Goal: Transaction & Acquisition: Purchase product/service

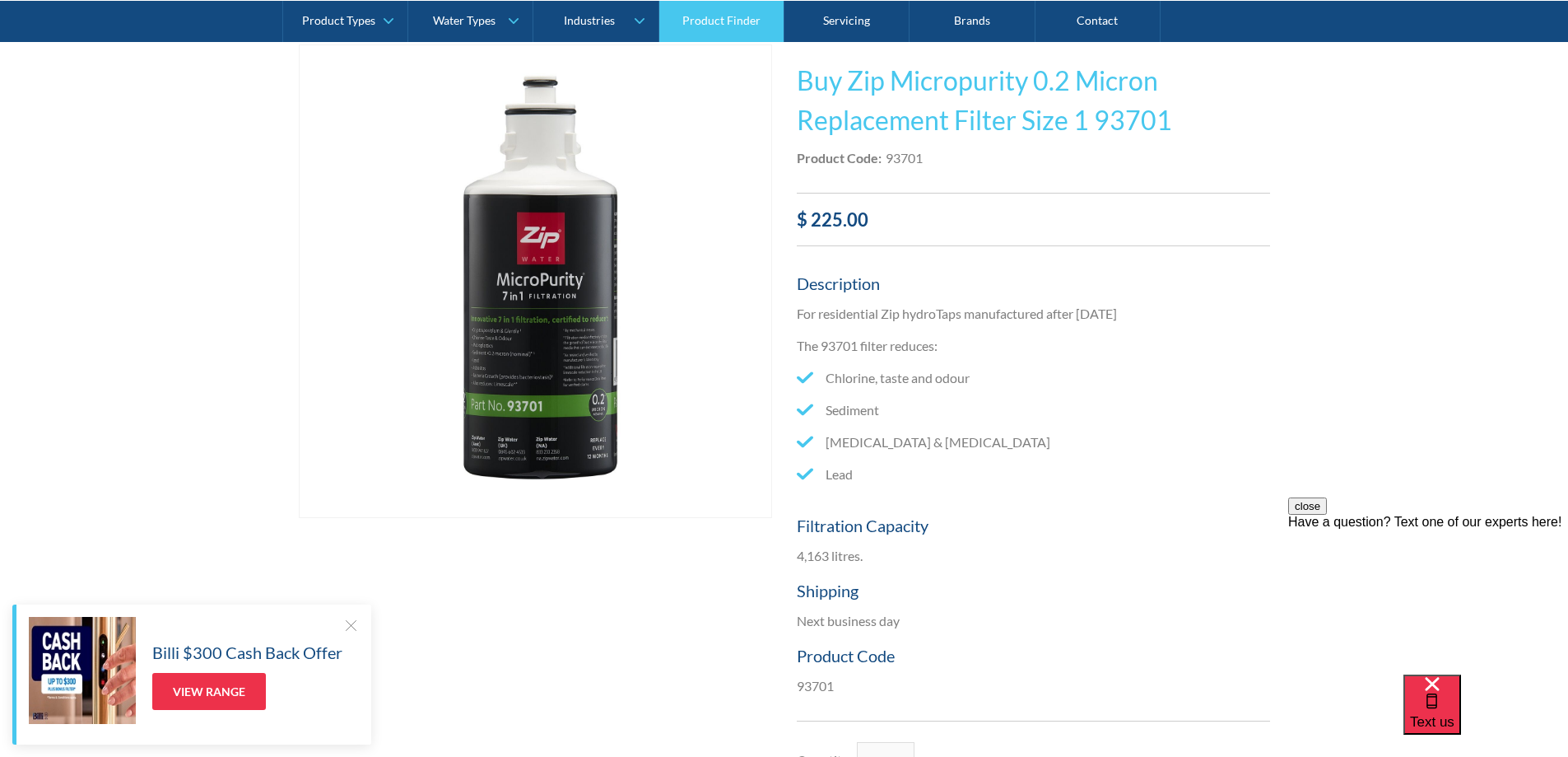
click at [717, 18] on link "Product Finder" at bounding box center [721, 20] width 125 height 41
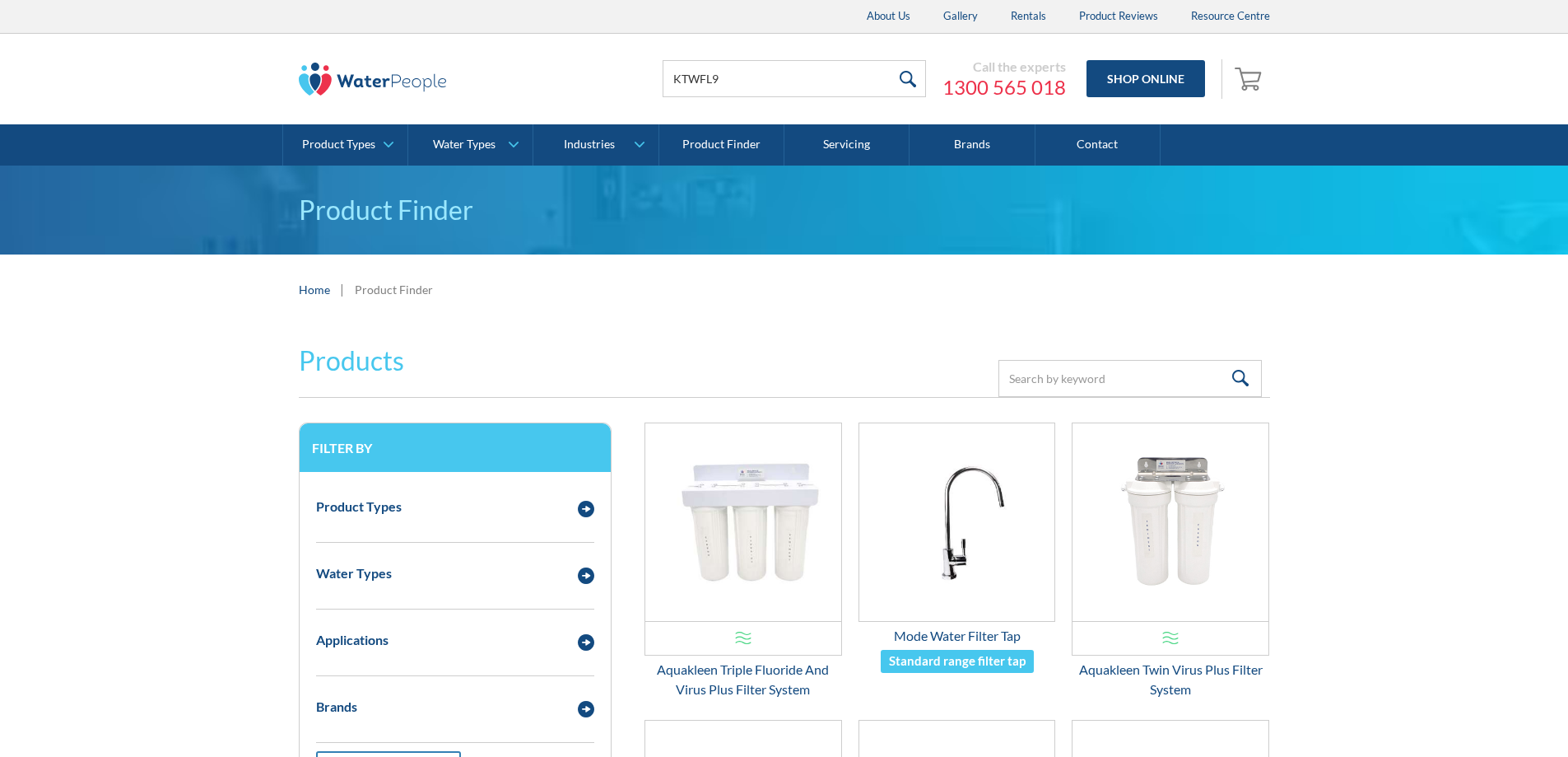
type input "KTWFL9"
click at [890, 60] on input "submit" at bounding box center [907, 79] width 36 height 37
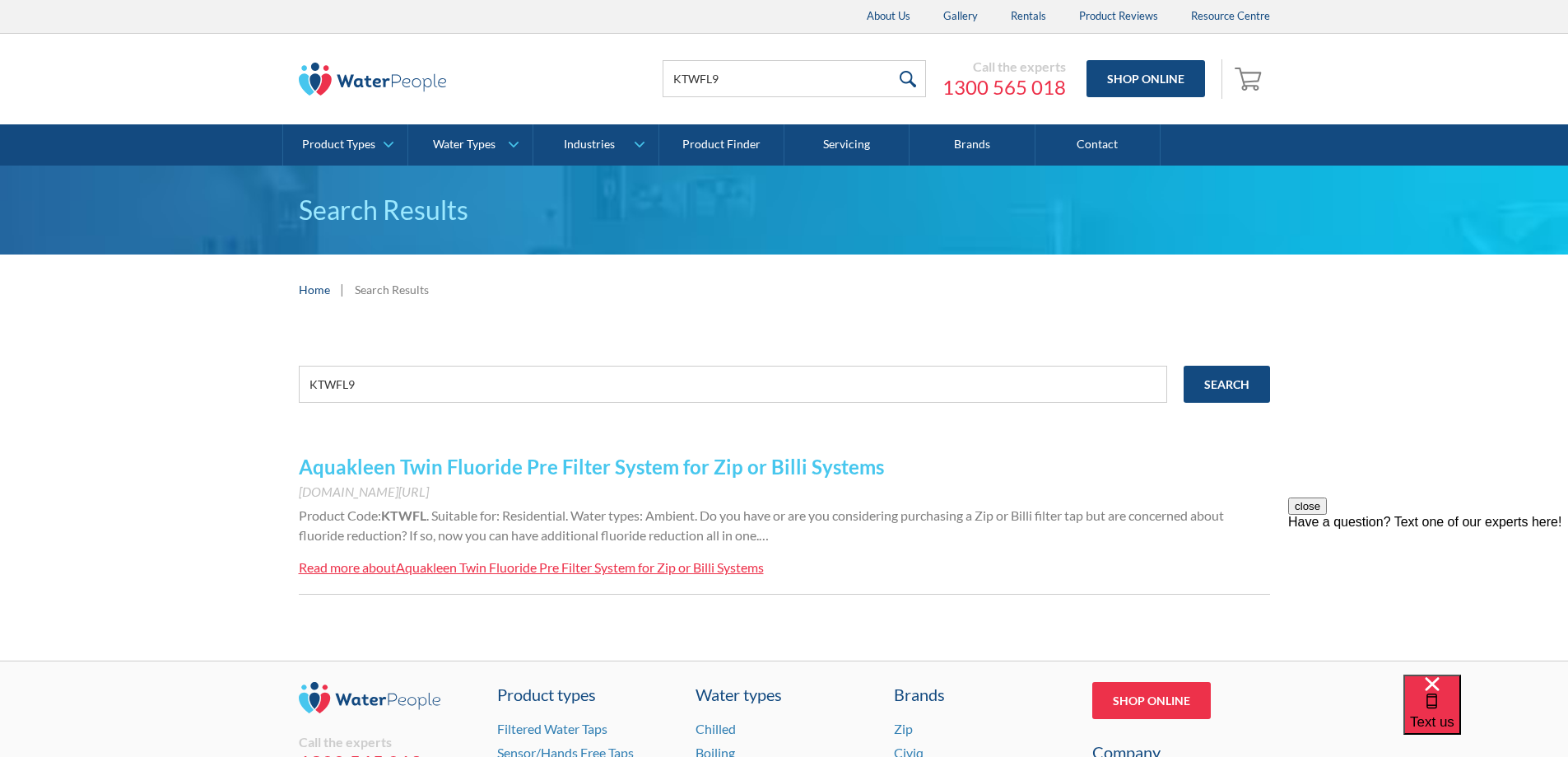
click at [542, 470] on link "Aquakleen Twin Fluoride Pre Filter System for Zip or Billi Systems" at bounding box center [591, 466] width 585 height 24
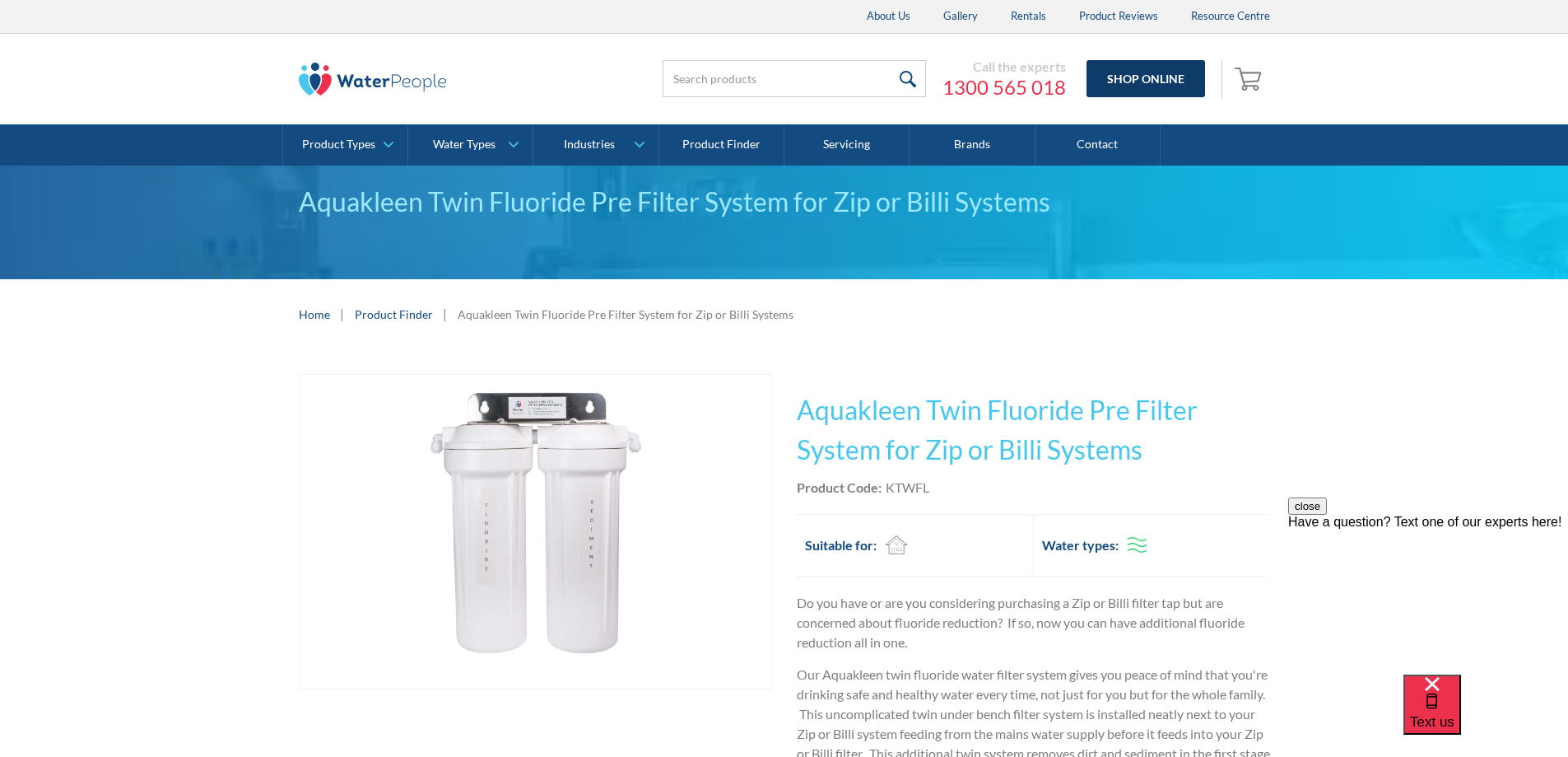
click at [1158, 79] on link "Shop Online" at bounding box center [1146, 79] width 119 height 37
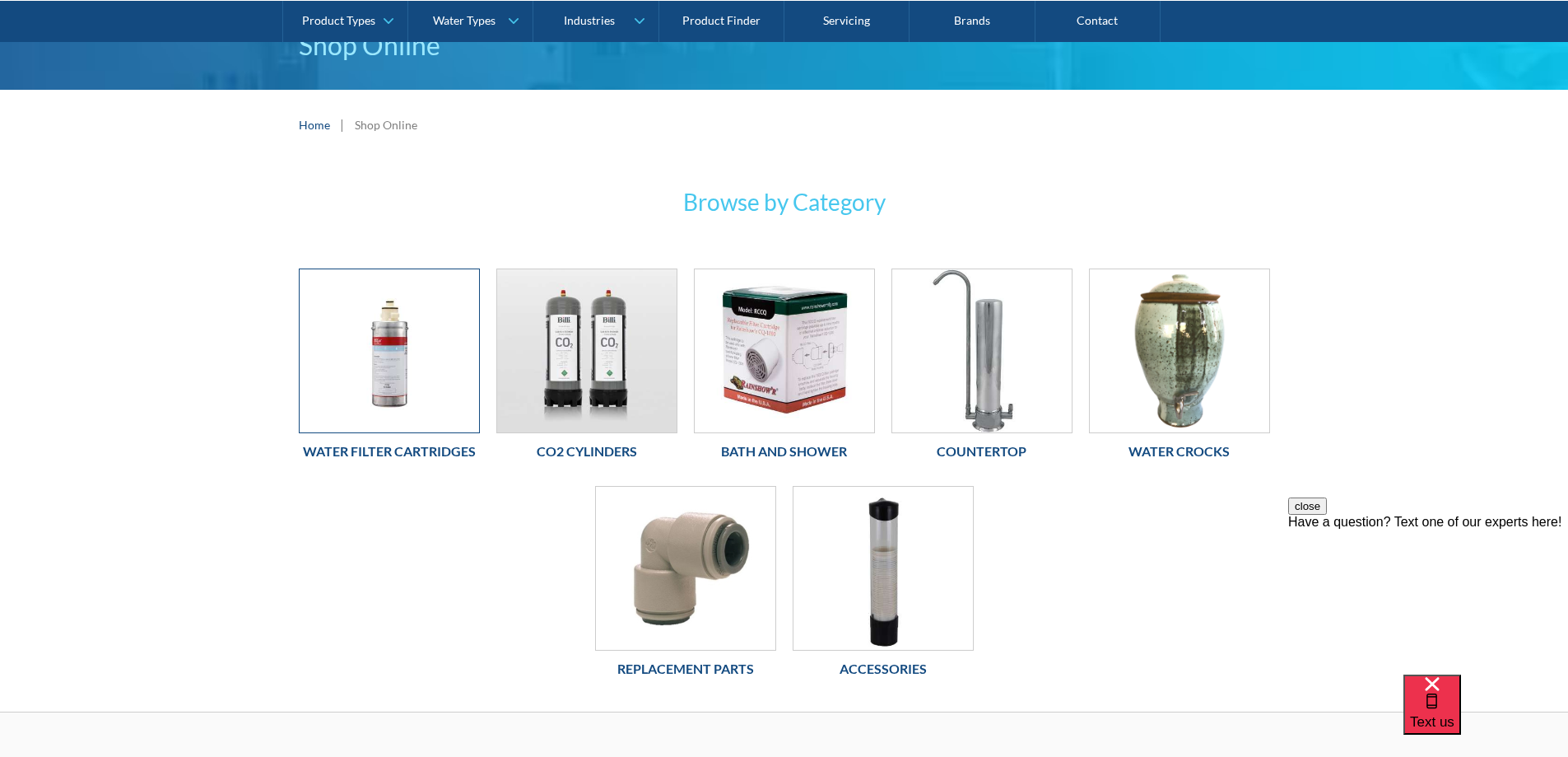
click at [331, 399] on img at bounding box center [389, 350] width 180 height 163
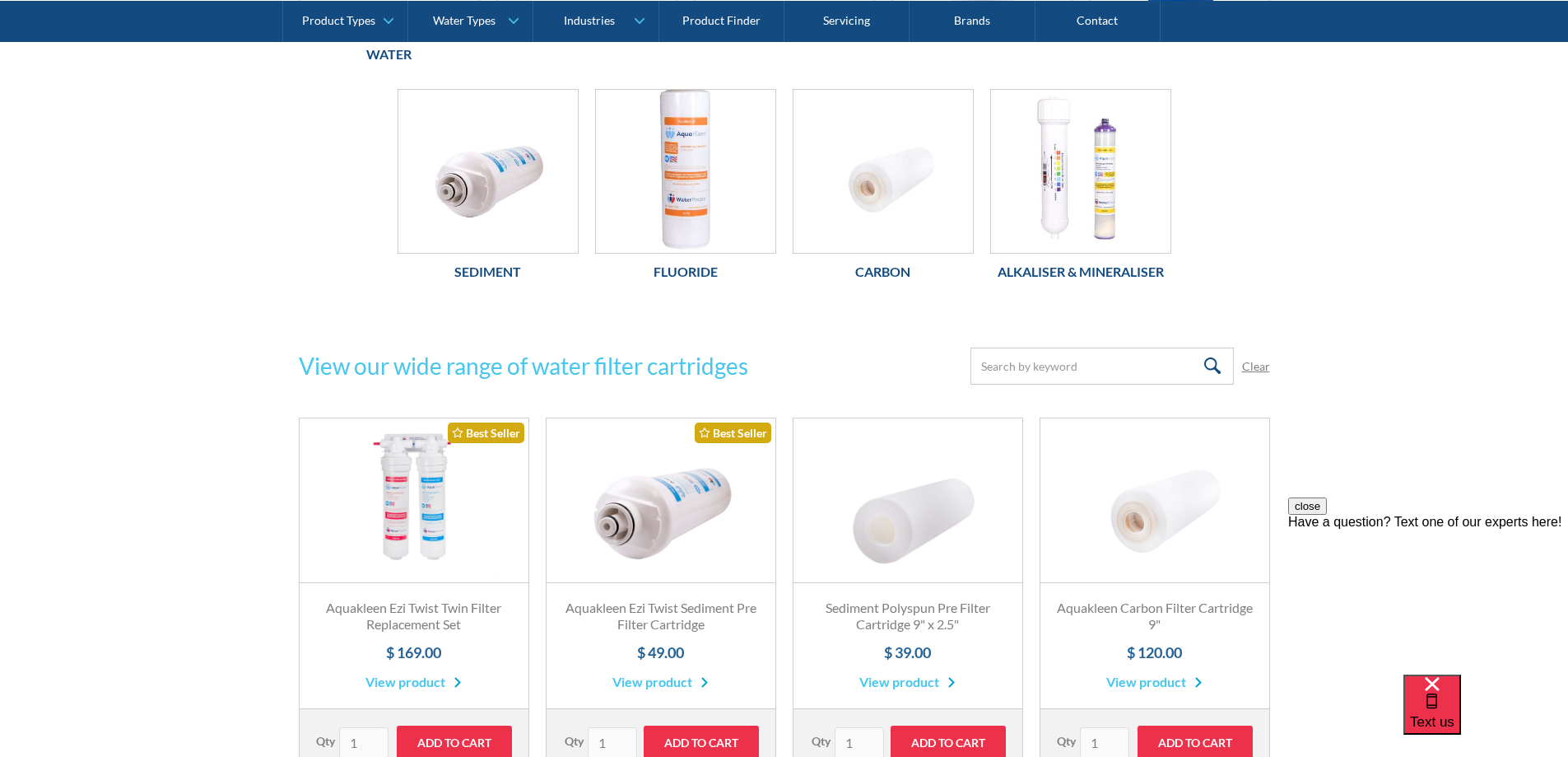
scroll to position [988, 0]
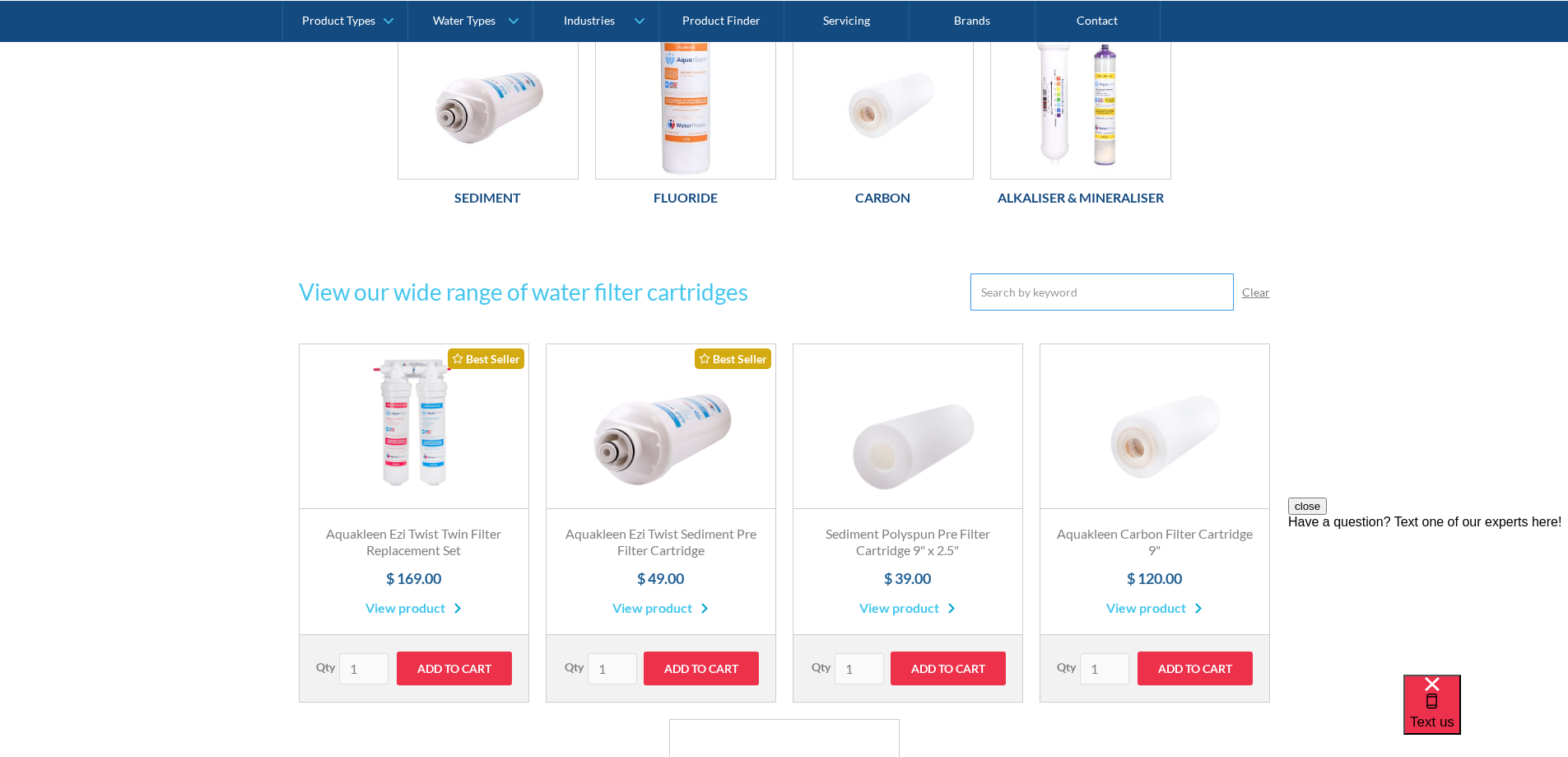
click at [1027, 298] on input "Email Form" at bounding box center [1102, 292] width 264 height 37
paste input "KTWFL9"
type input "KTWFL9"
click input "Submit" at bounding box center [0, 0] width 0 height 0
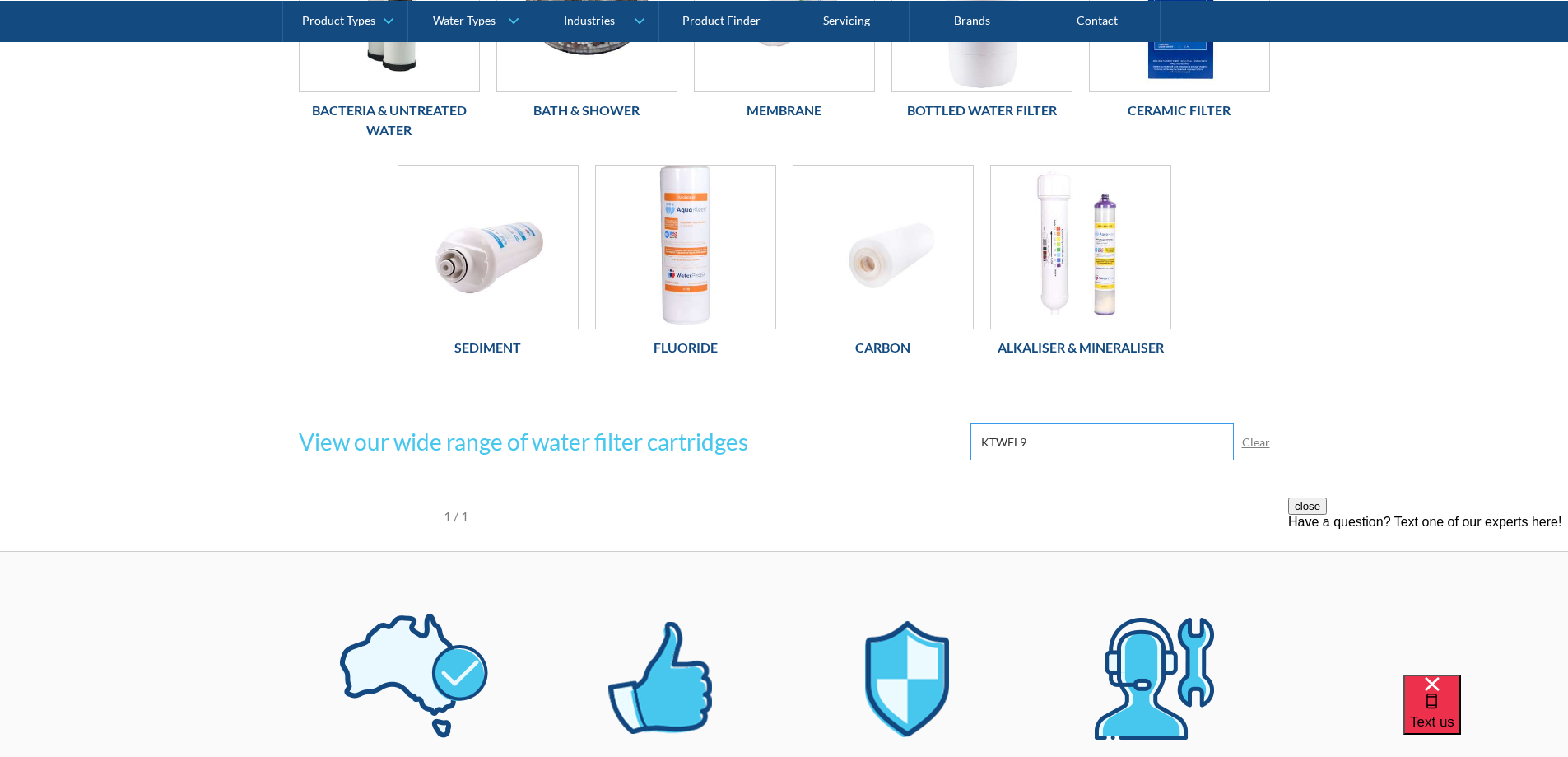
scroll to position [576, 0]
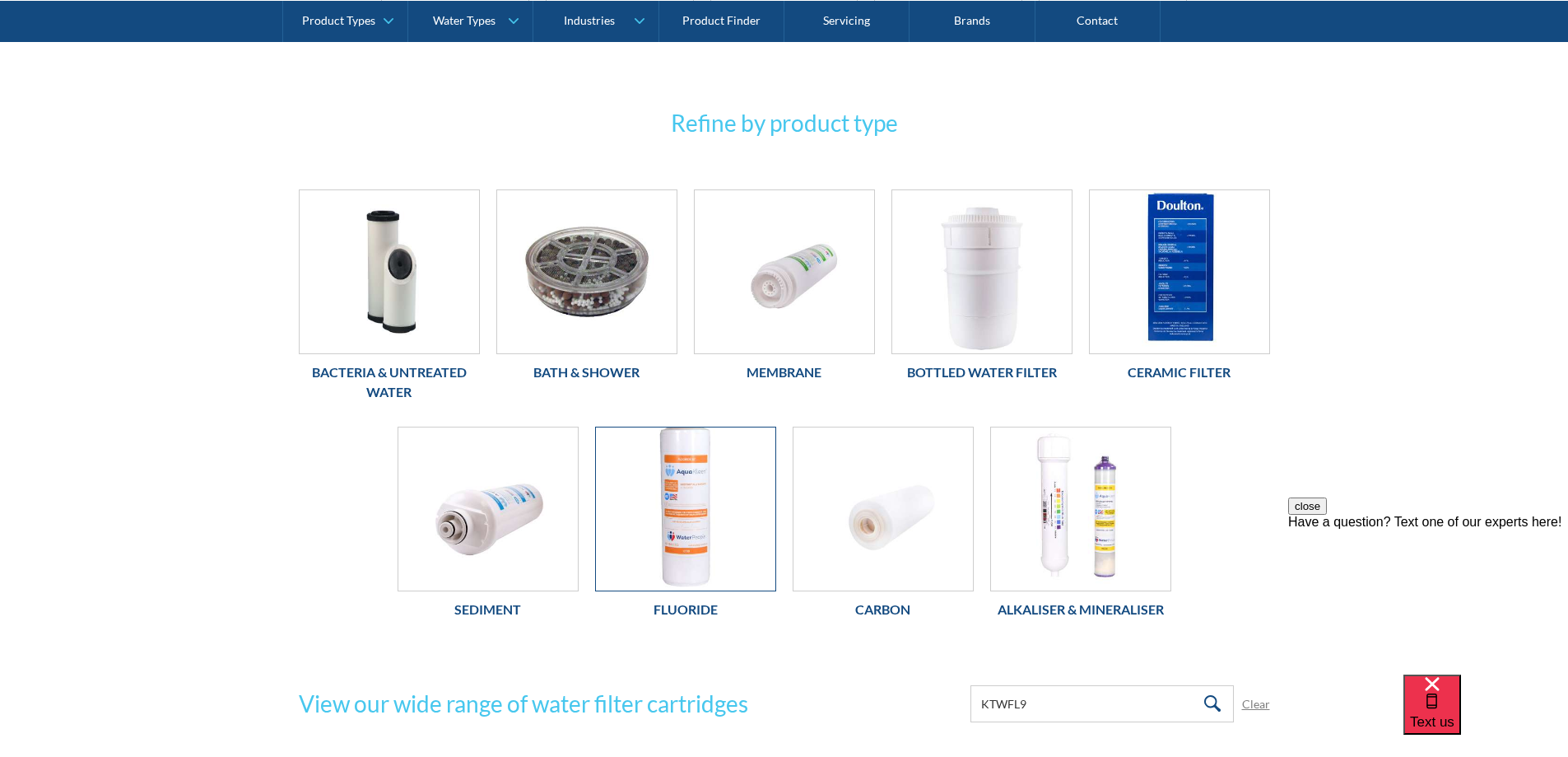
click at [672, 478] on img at bounding box center [686, 508] width 180 height 163
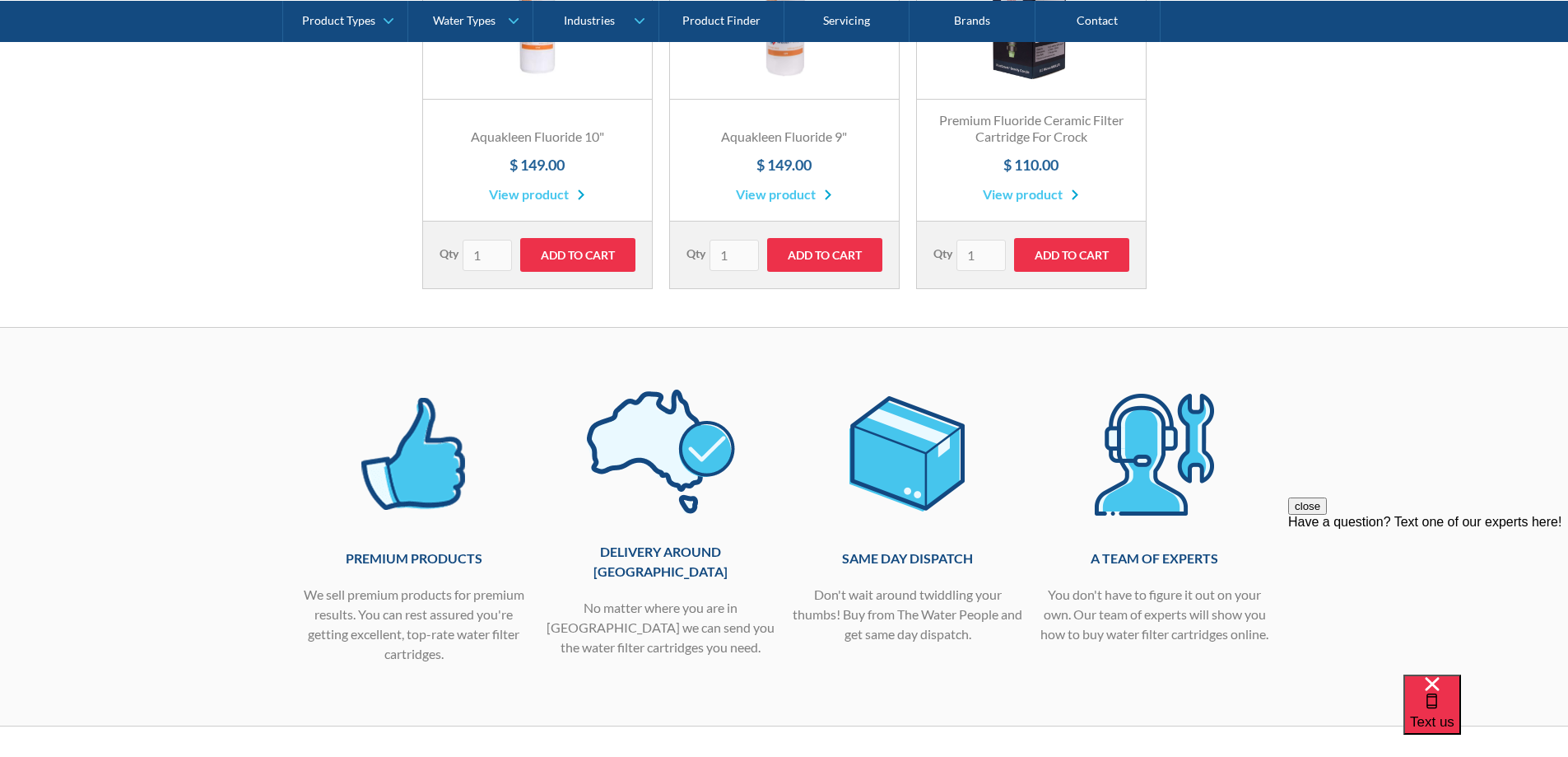
scroll to position [165, 0]
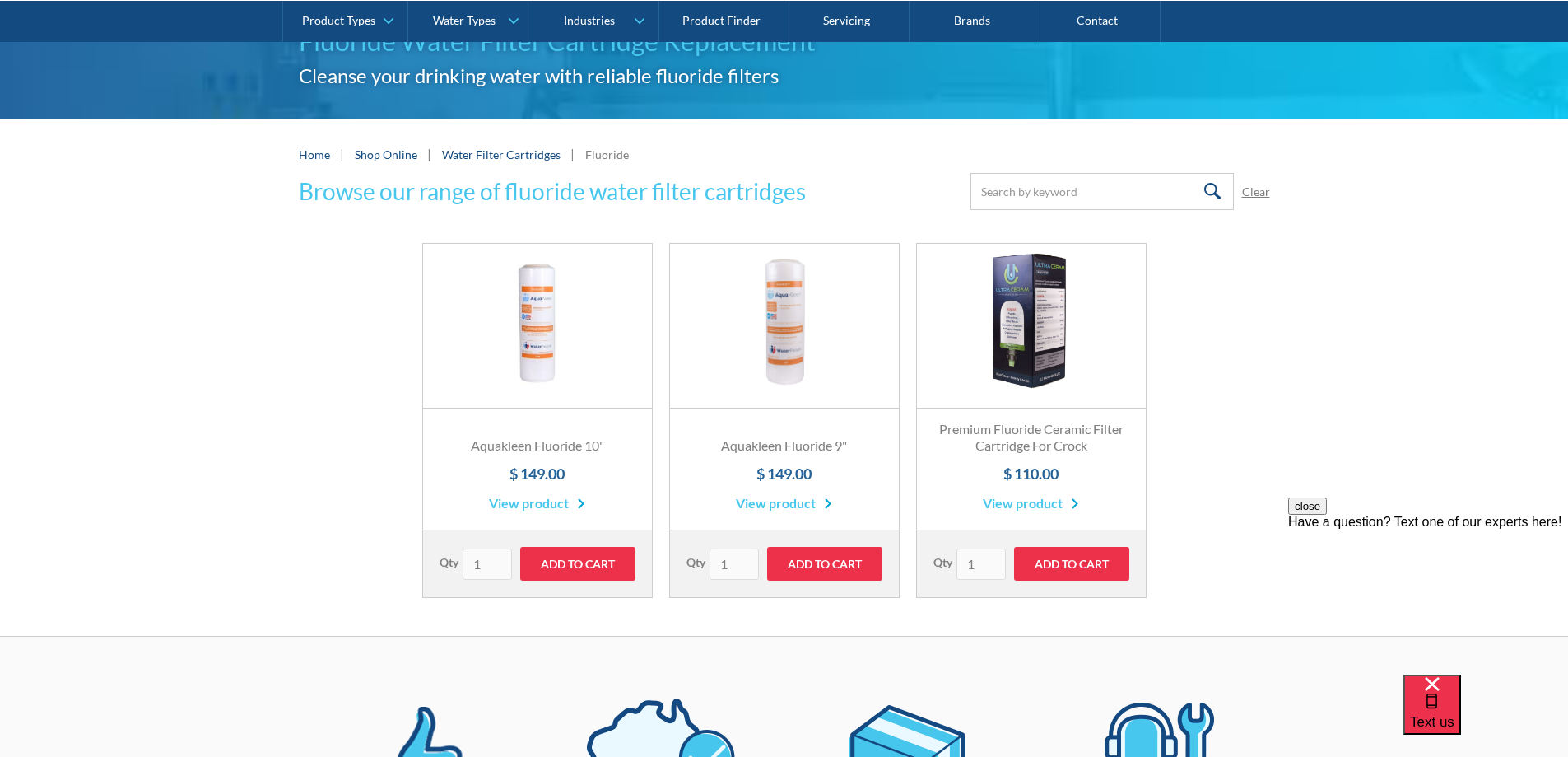
click at [787, 362] on link "Fits Most Brands Best Seller" at bounding box center [784, 326] width 229 height 165
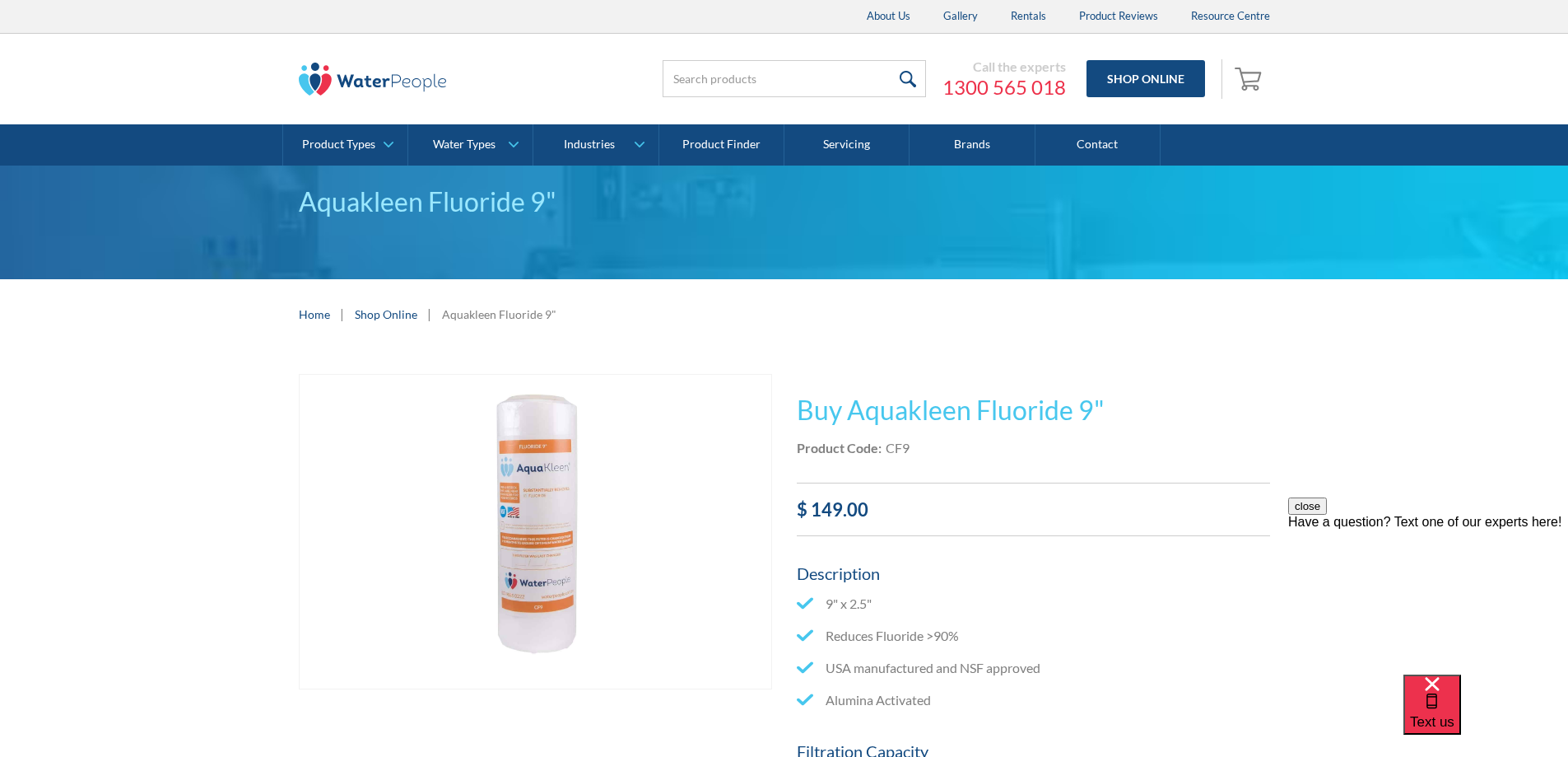
click at [396, 311] on link "Shop Online" at bounding box center [386, 314] width 63 height 17
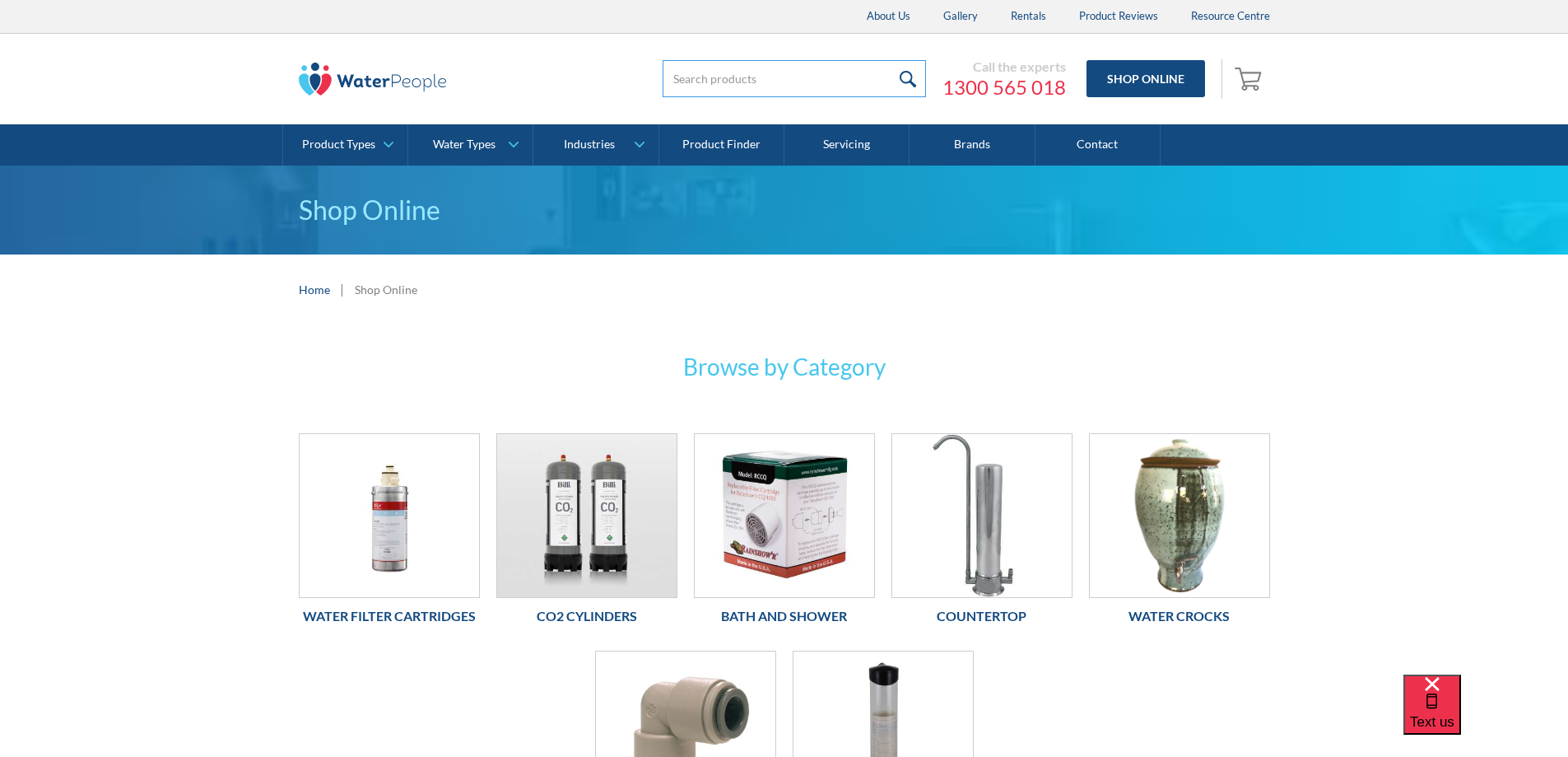
click at [682, 75] on input "search" at bounding box center [794, 79] width 264 height 37
paste input "KTWFL9"
type input "KTWFL9"
click at [890, 60] on input "submit" at bounding box center [907, 79] width 36 height 37
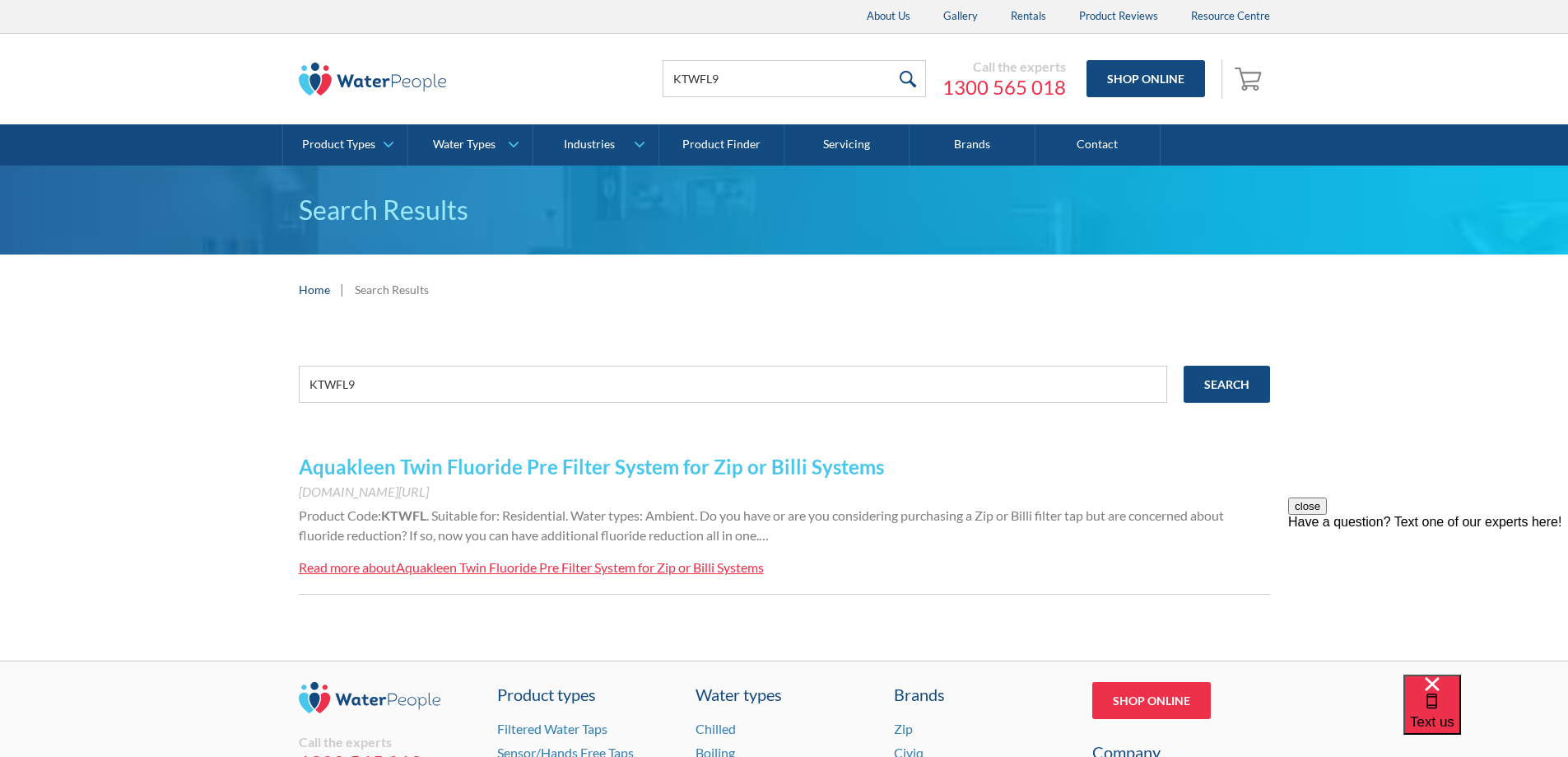
click at [704, 467] on link "Aquakleen Twin Fluoride Pre Filter System for Zip or Billi Systems" at bounding box center [591, 466] width 585 height 24
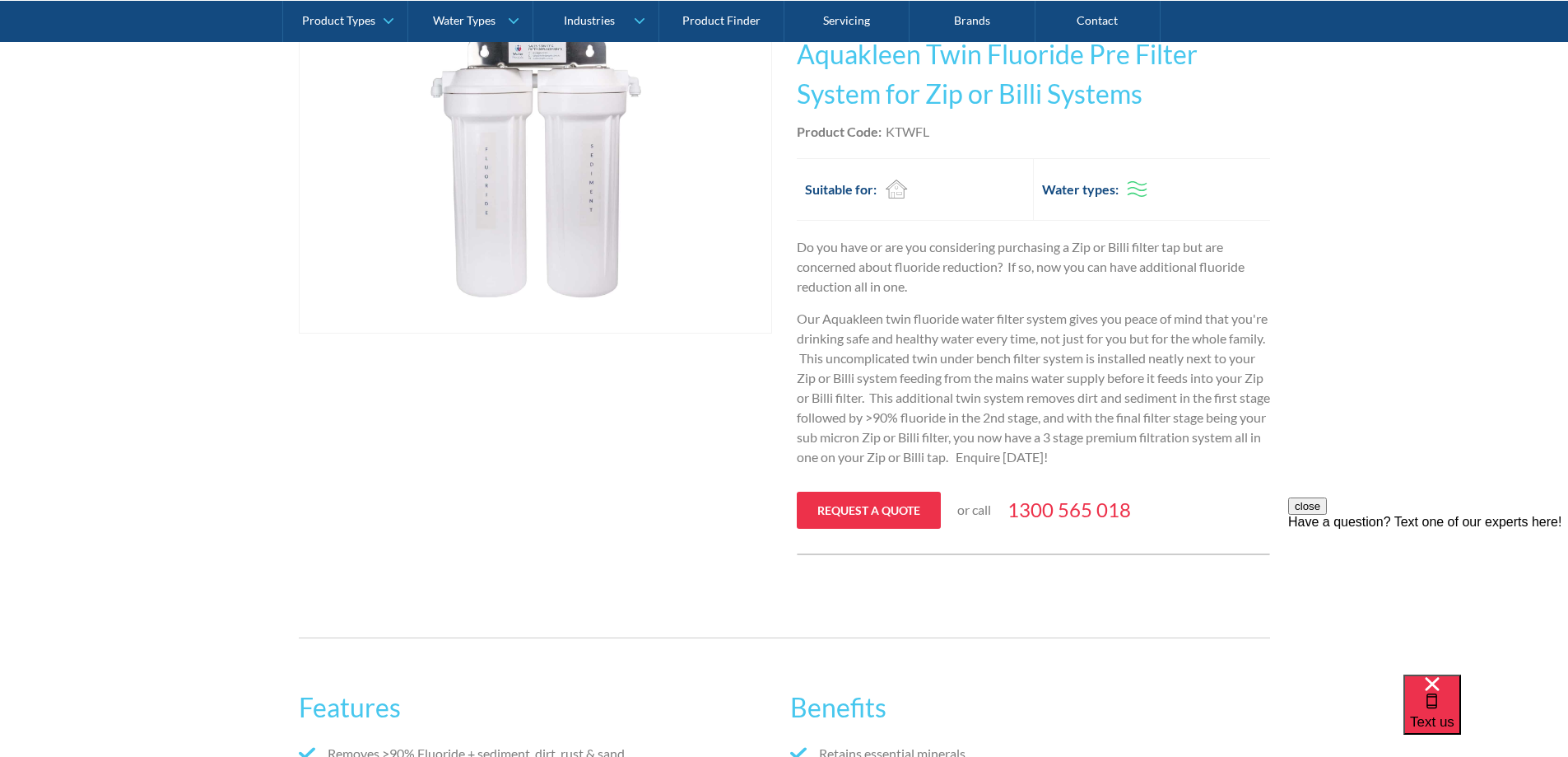
scroll to position [82, 0]
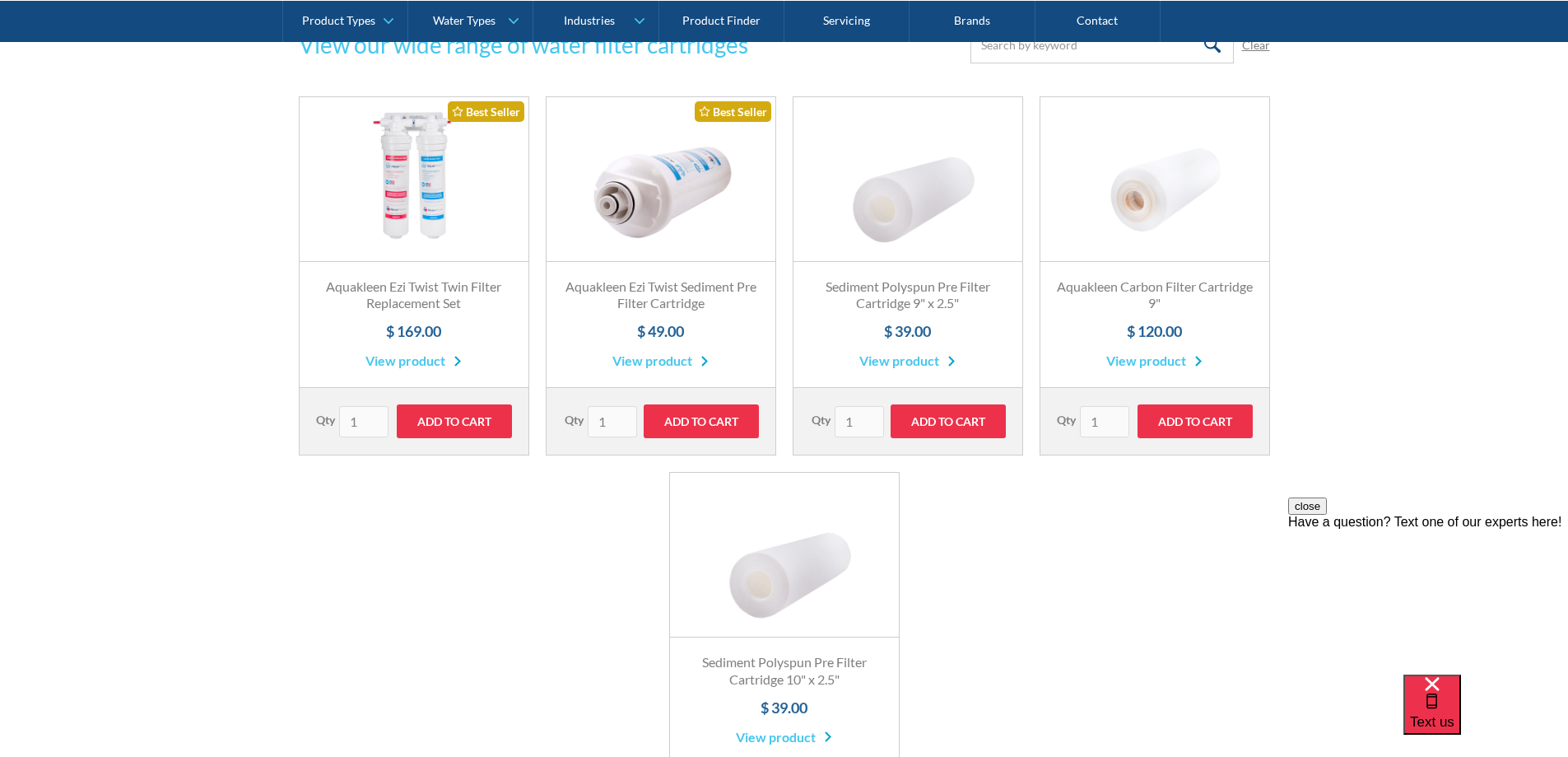
scroll to position [1565, 0]
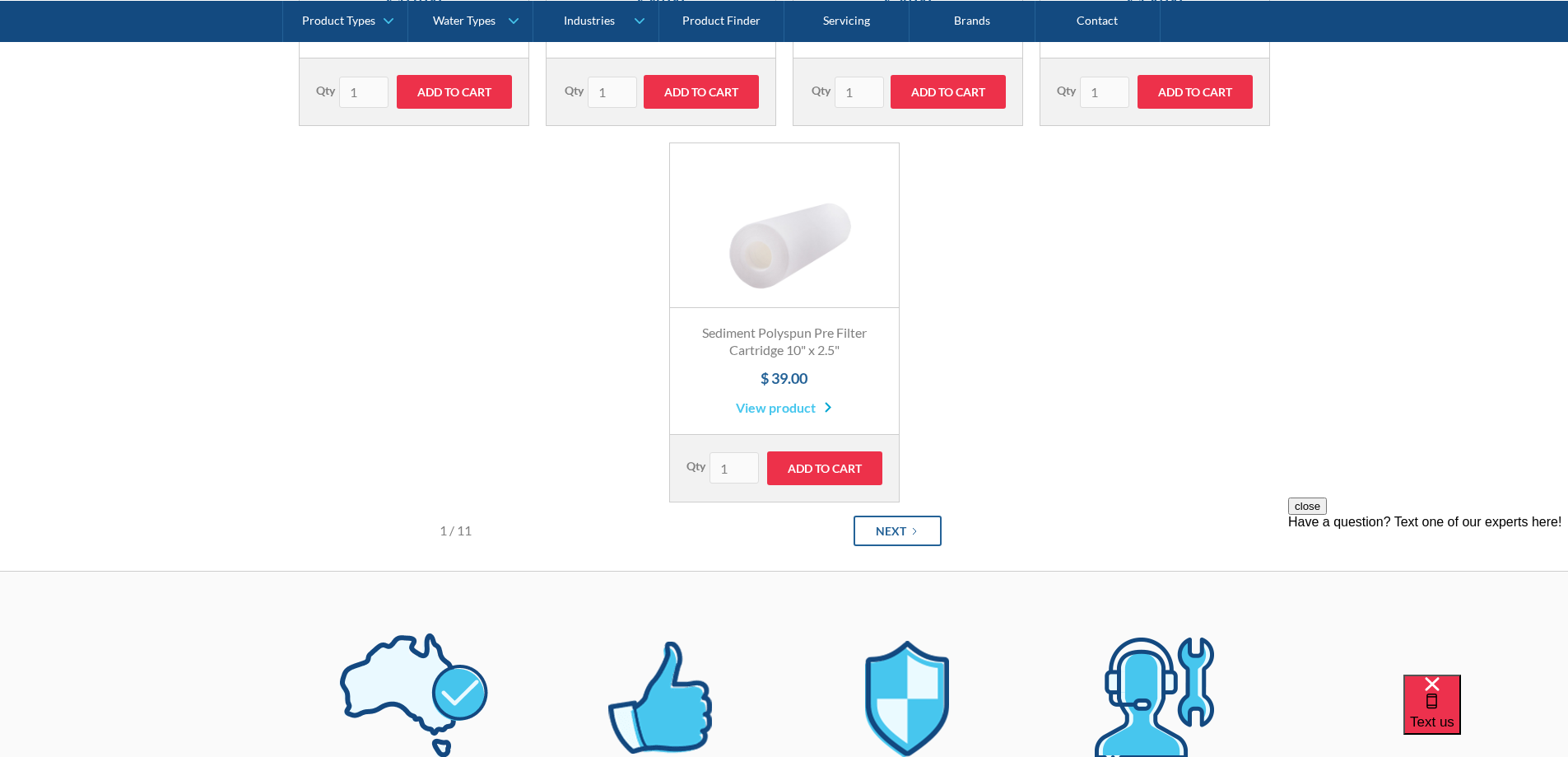
click at [892, 538] on div "Next" at bounding box center [890, 531] width 31 height 17
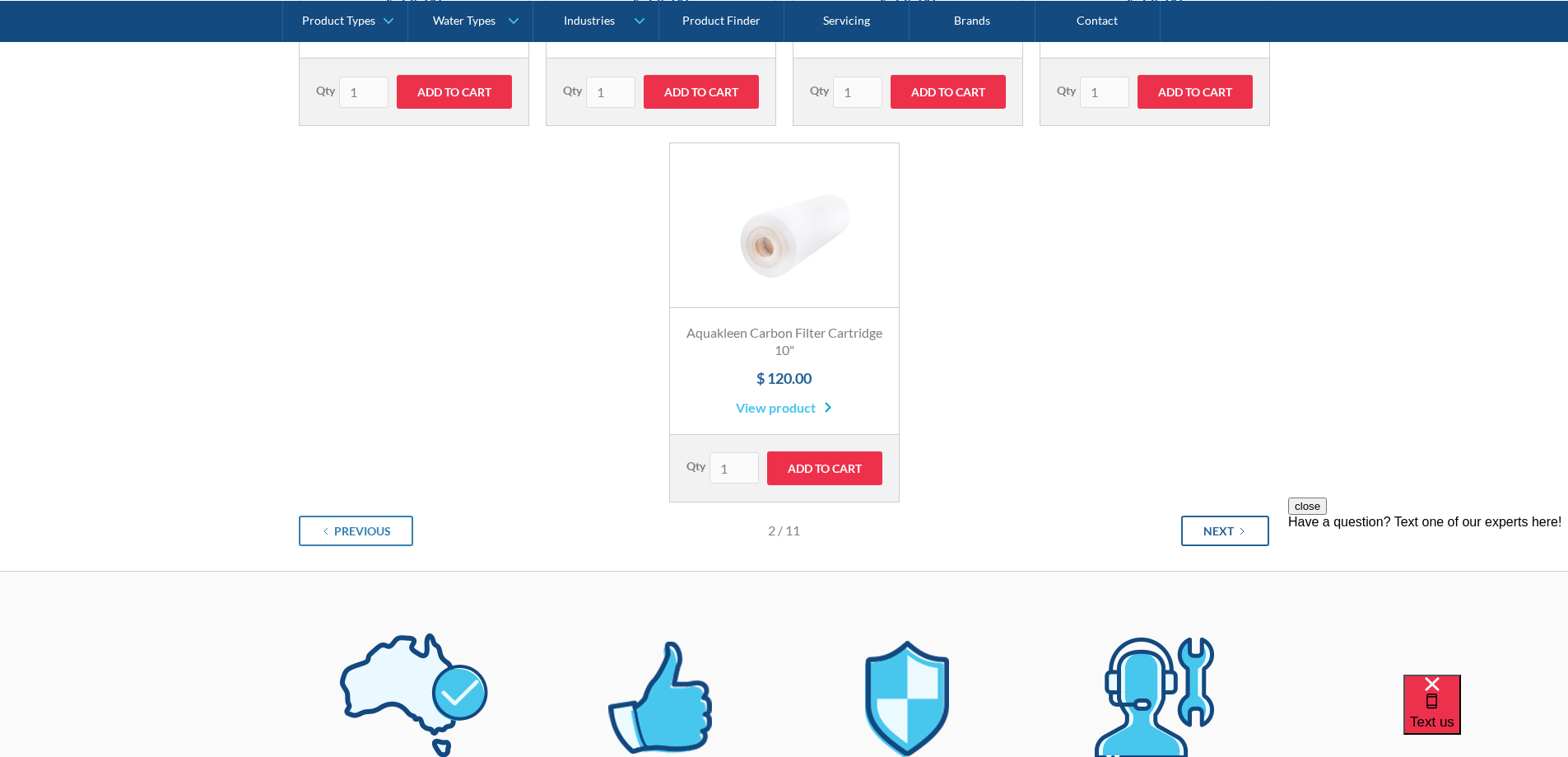
click at [1204, 532] on div "Next" at bounding box center [1218, 531] width 31 height 17
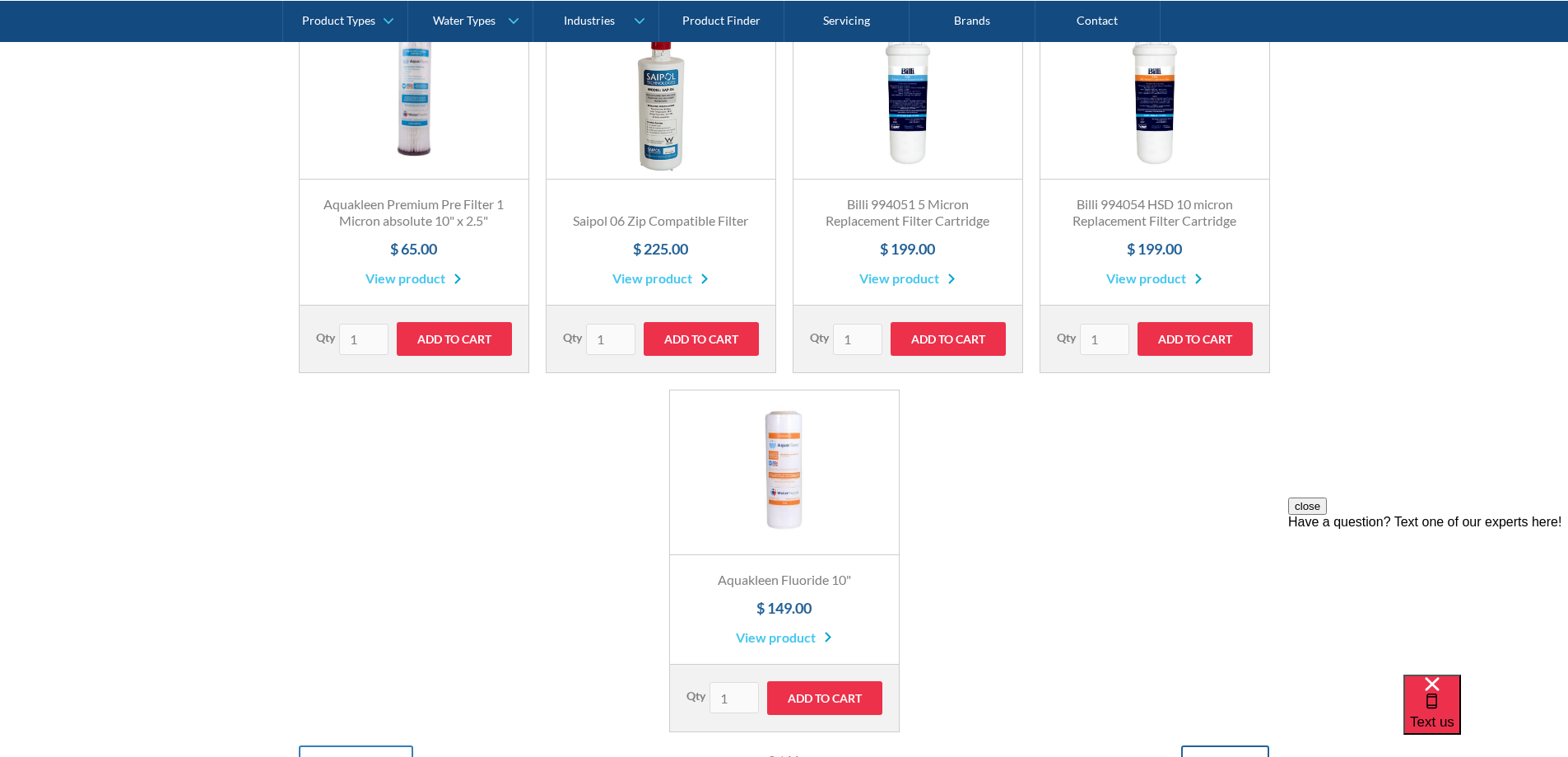
scroll to position [1729, 0]
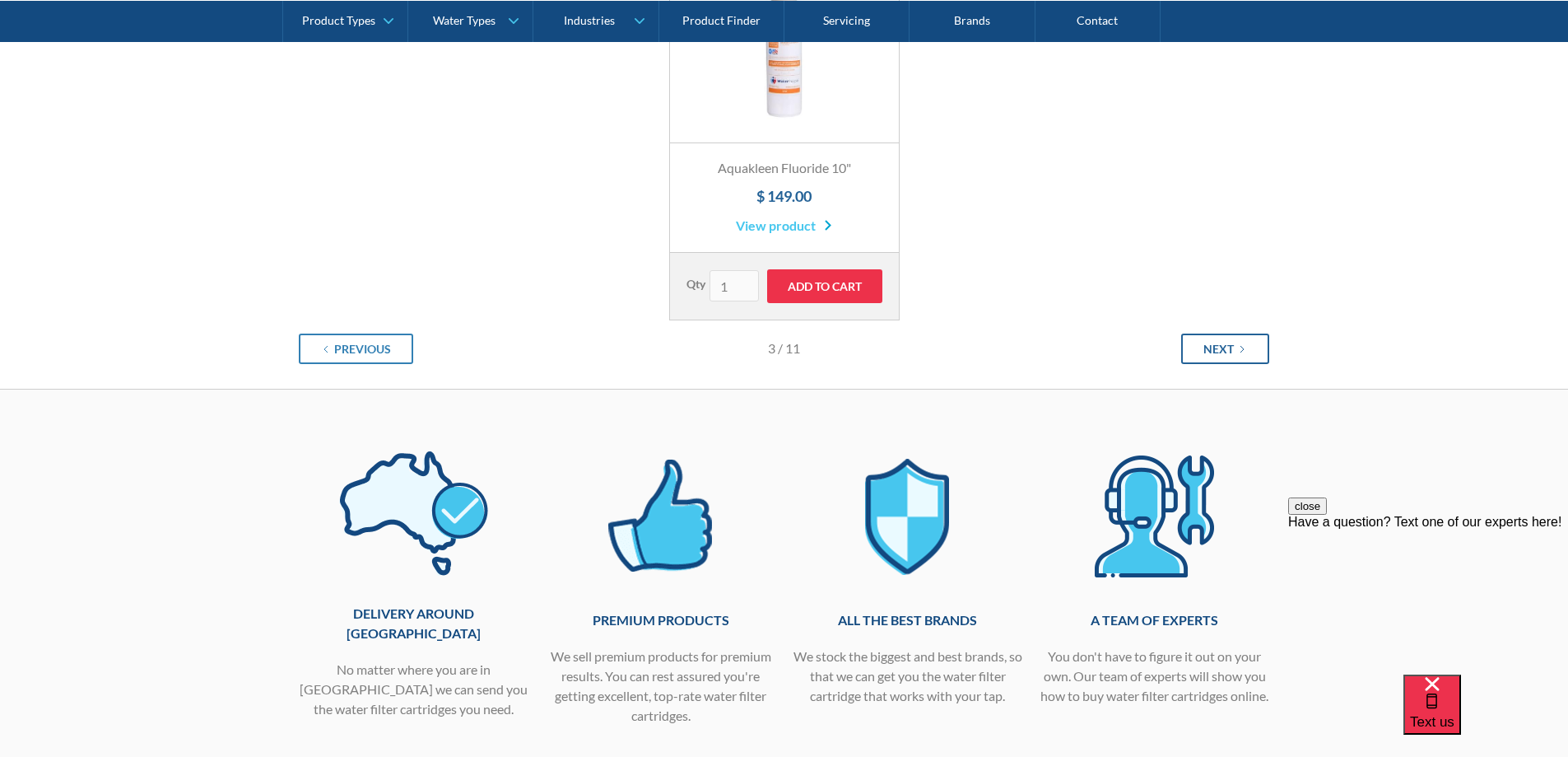
click at [1229, 339] on link "Next" at bounding box center [1224, 348] width 88 height 31
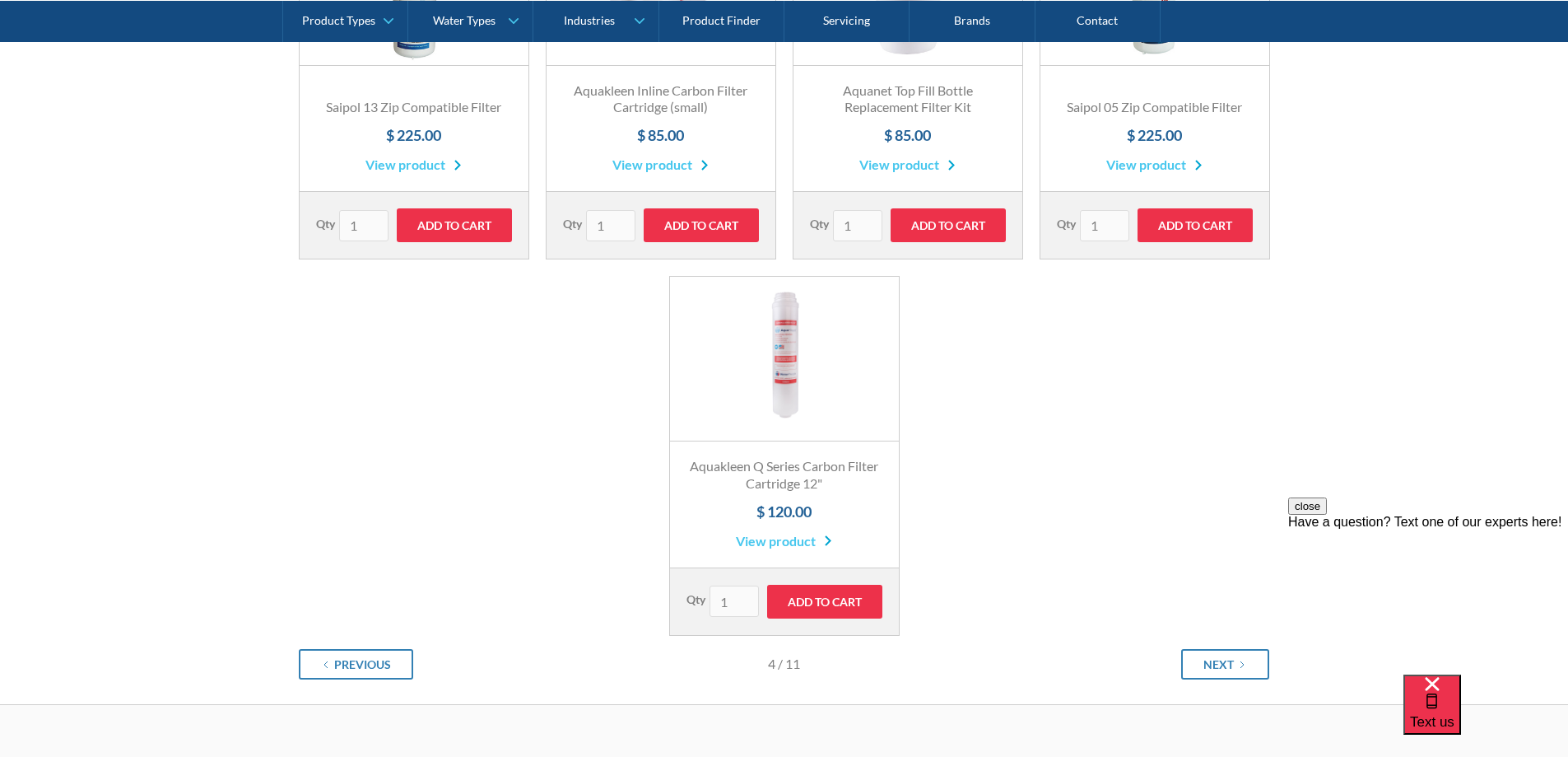
scroll to position [1647, 0]
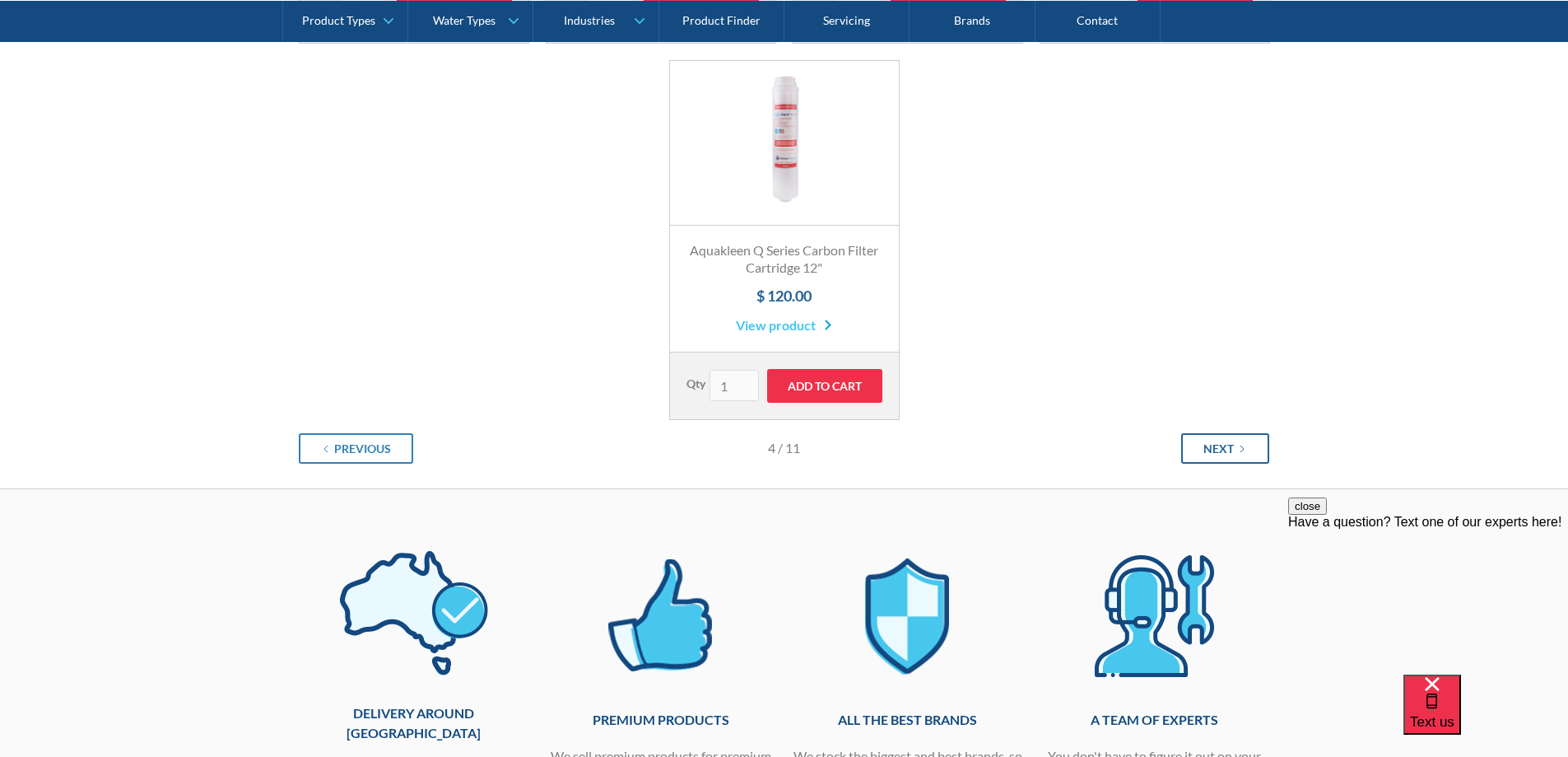
click at [1222, 433] on link "Next" at bounding box center [1224, 448] width 88 height 31
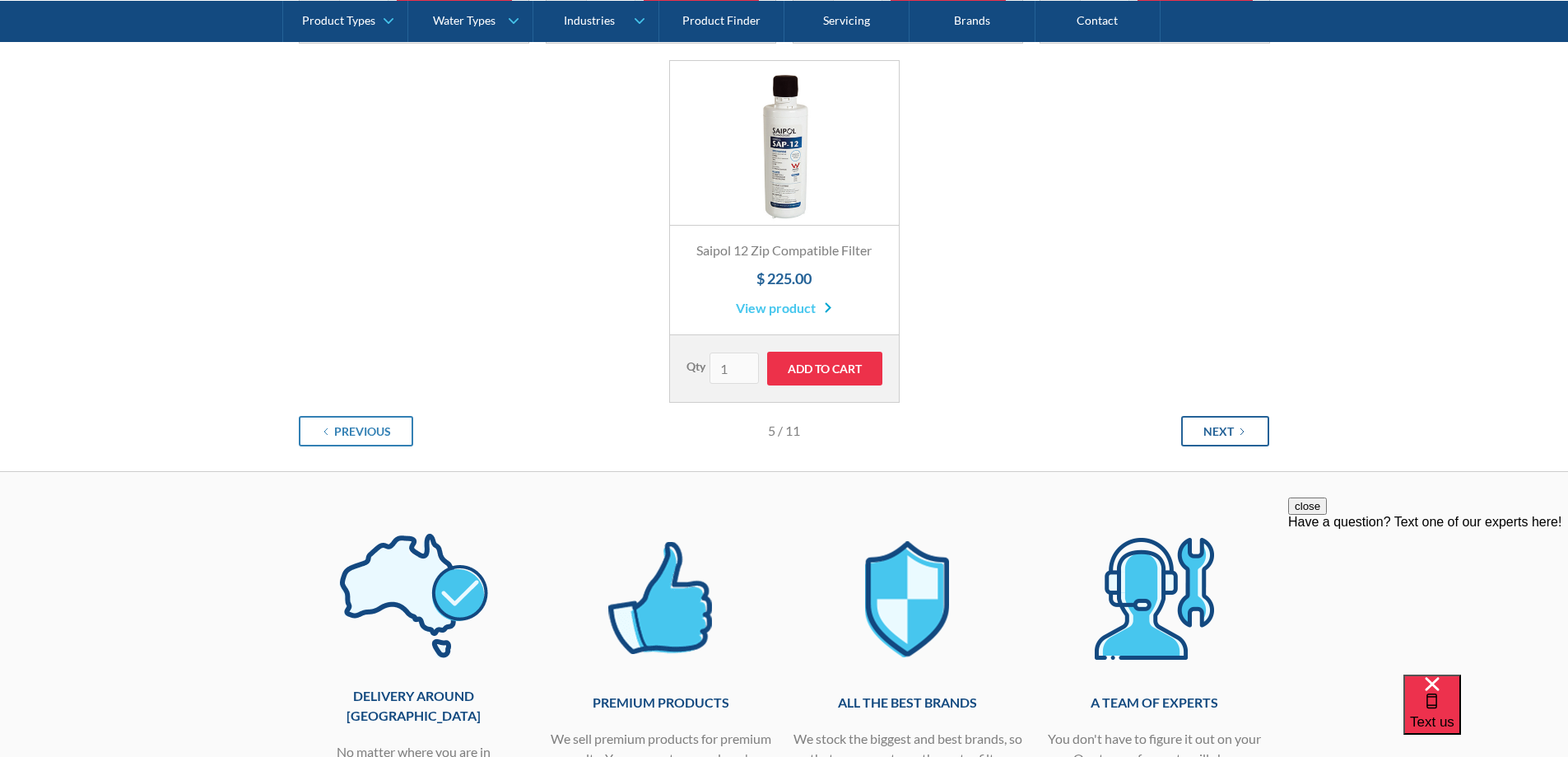
click at [1207, 435] on div "Next" at bounding box center [1218, 431] width 31 height 17
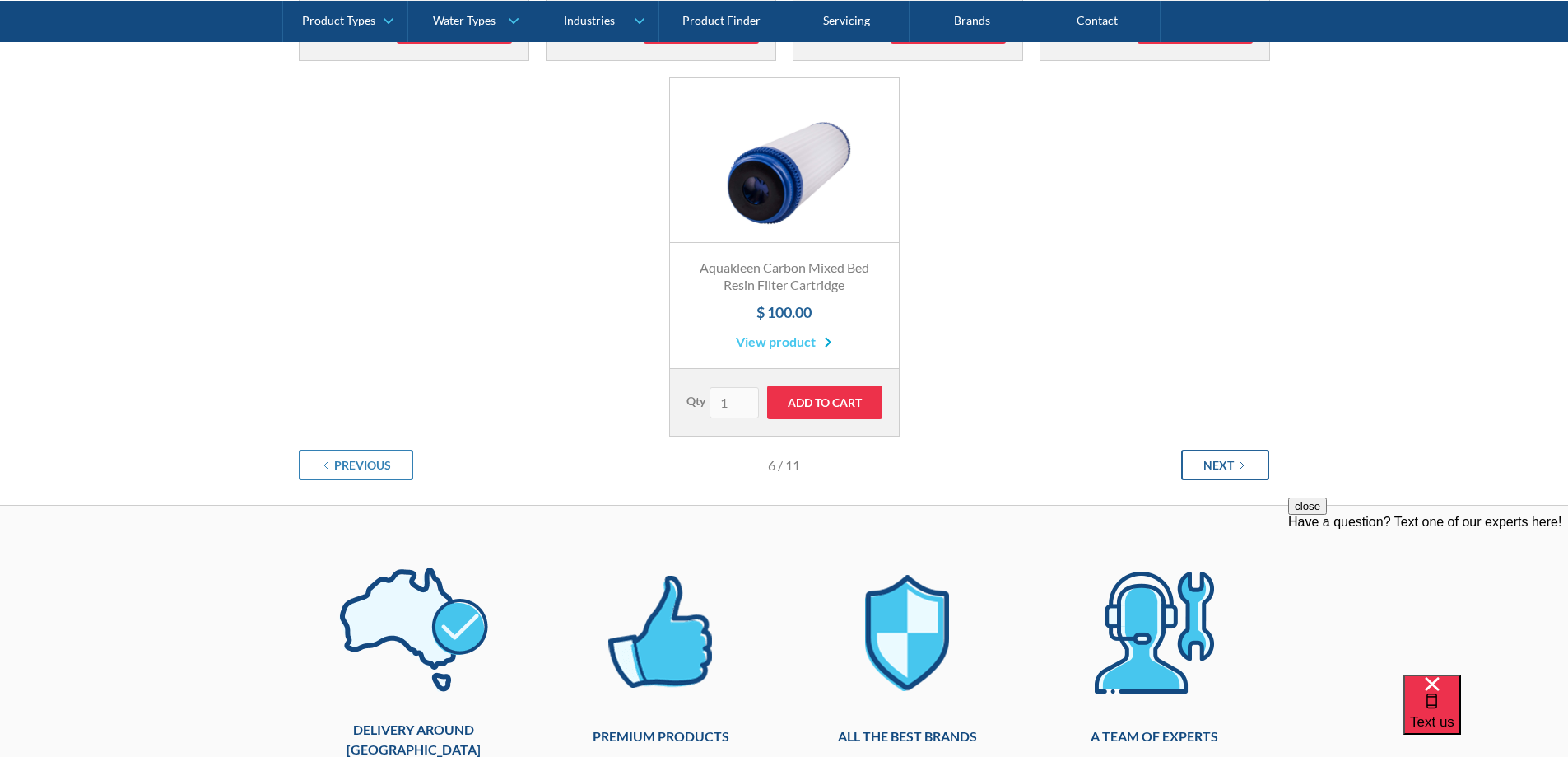
click at [1225, 466] on div "Next" at bounding box center [1218, 465] width 31 height 17
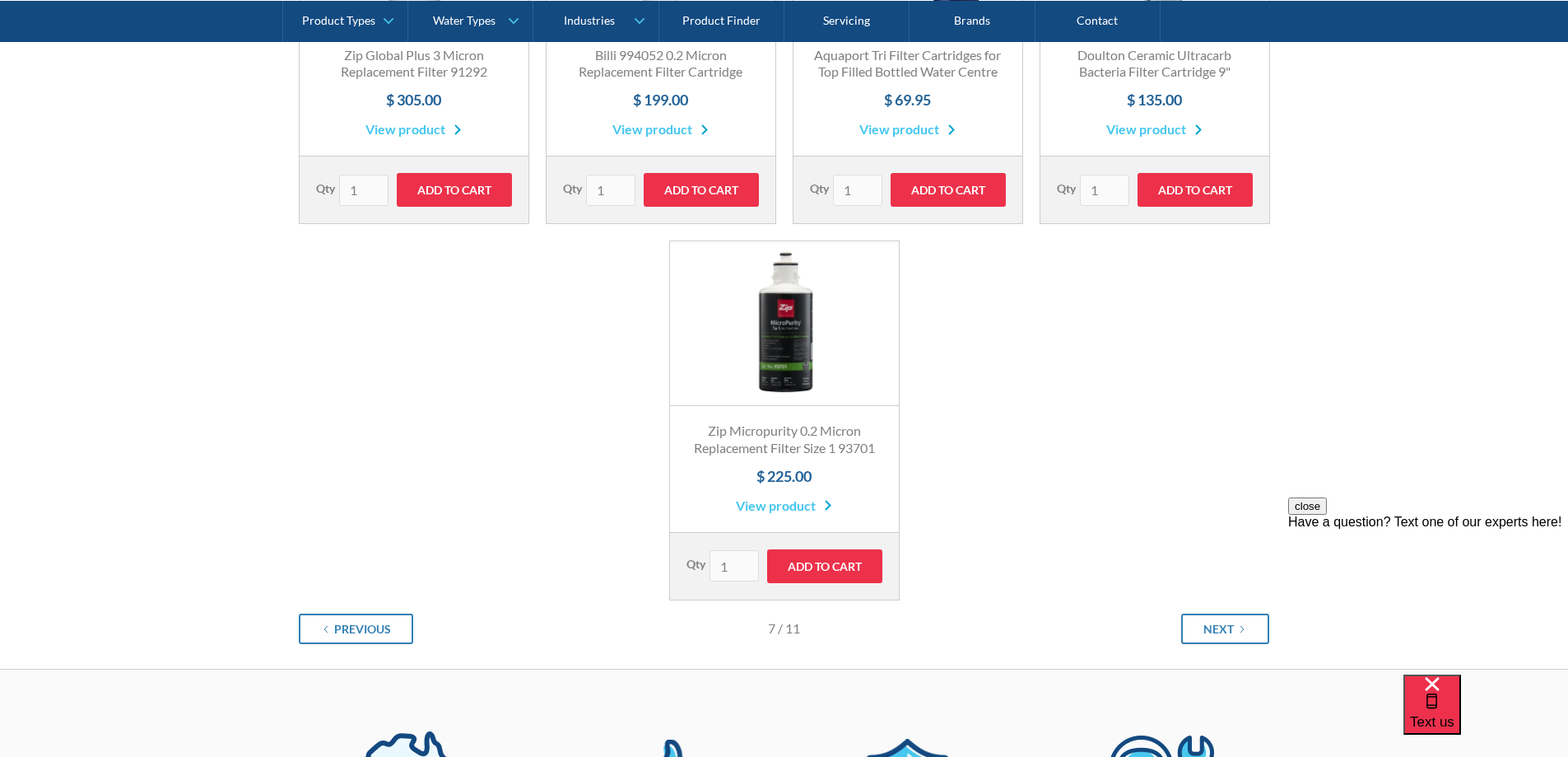
scroll to position [1729, 0]
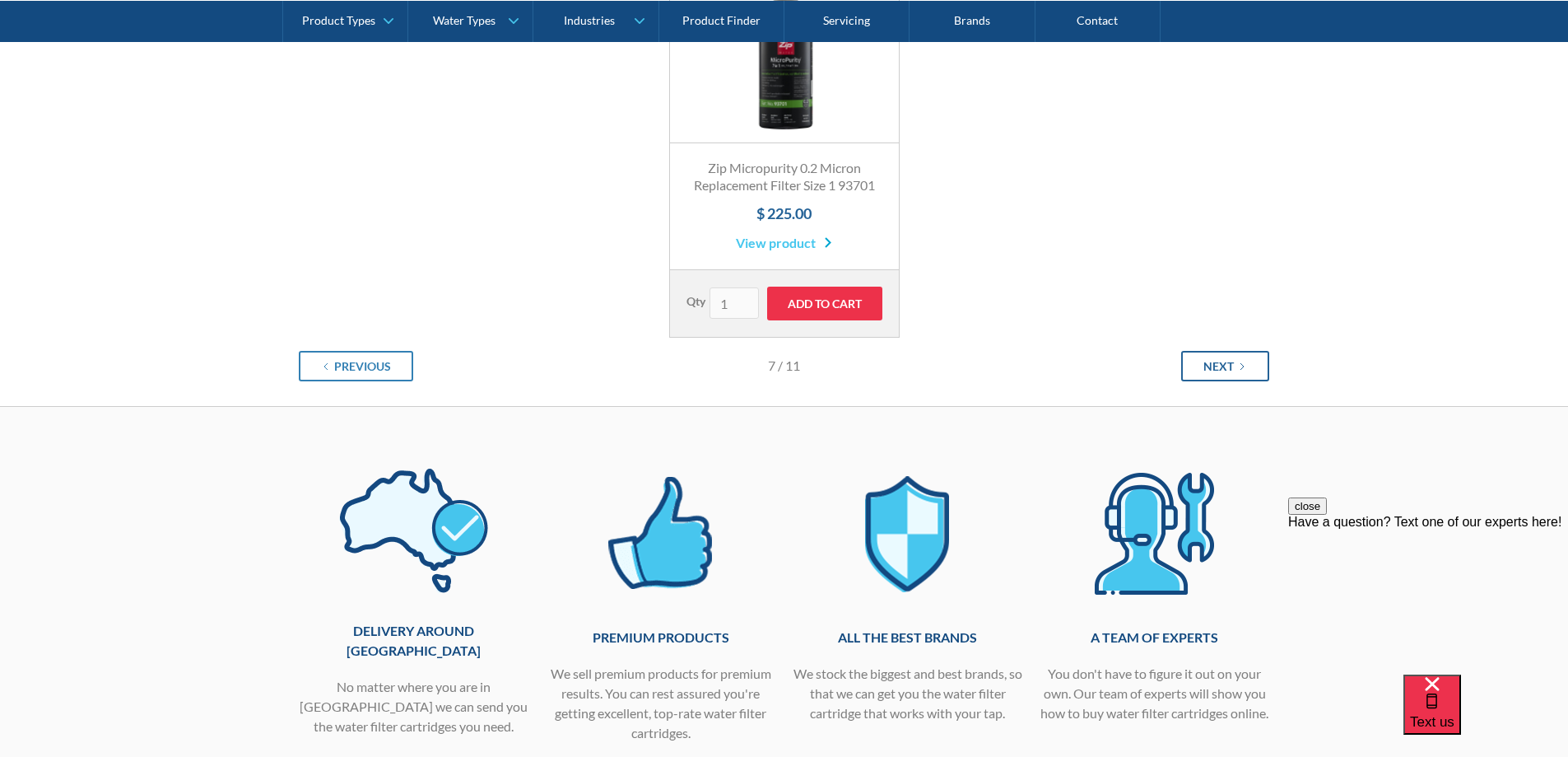
click at [1209, 369] on div "Next" at bounding box center [1218, 366] width 31 height 17
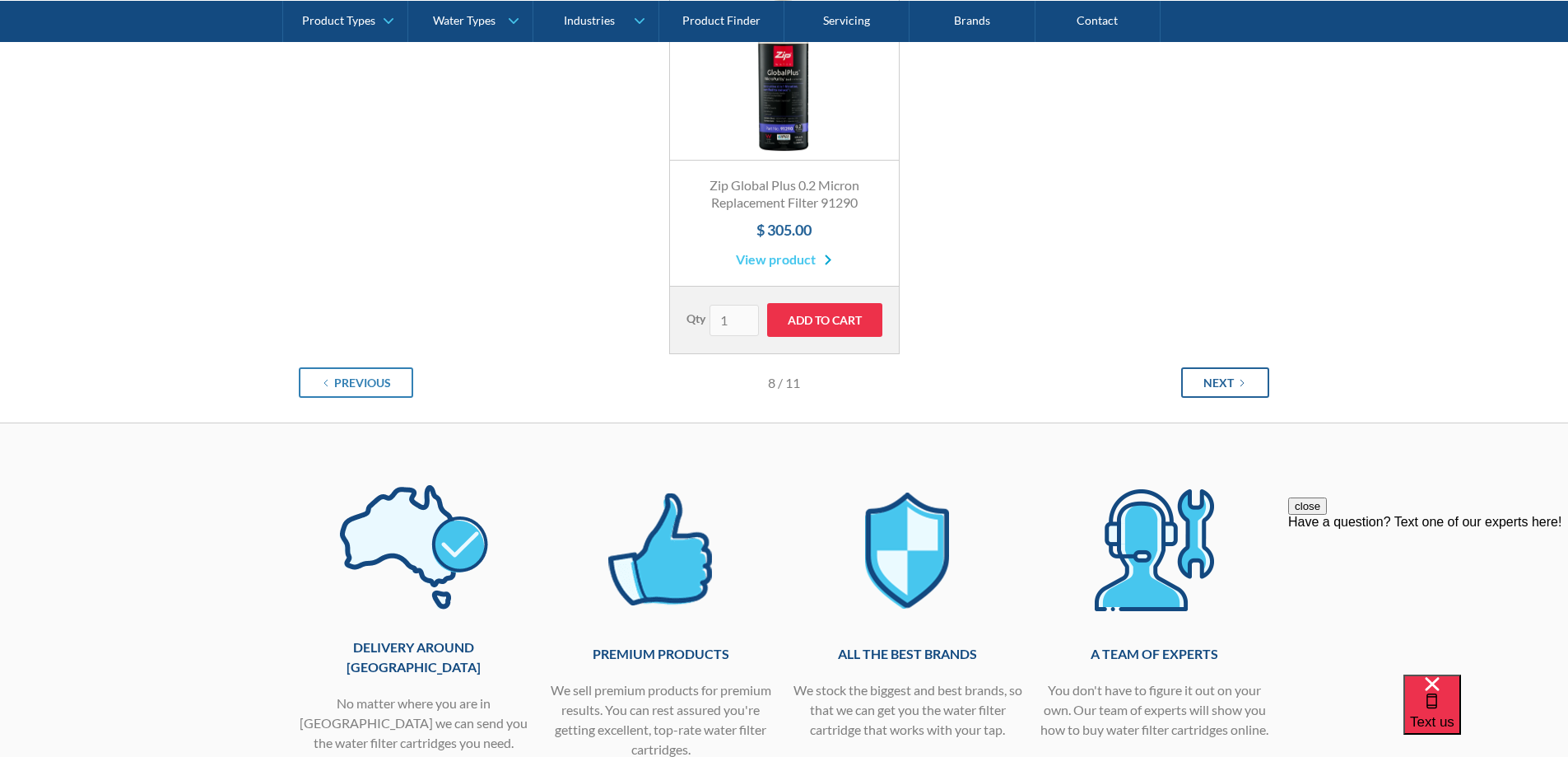
click at [1203, 375] on link "Next" at bounding box center [1224, 382] width 88 height 31
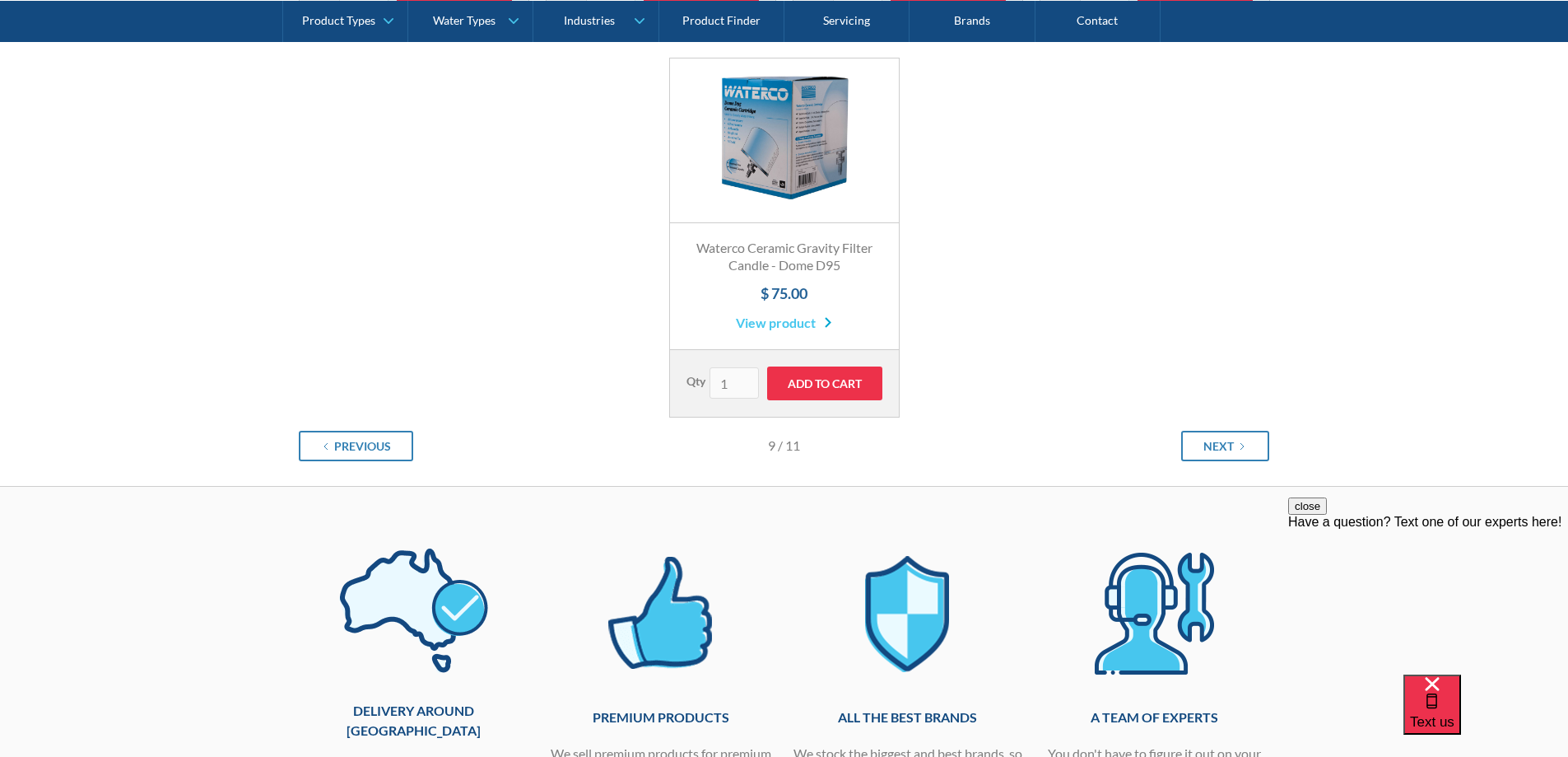
scroll to position [1894, 0]
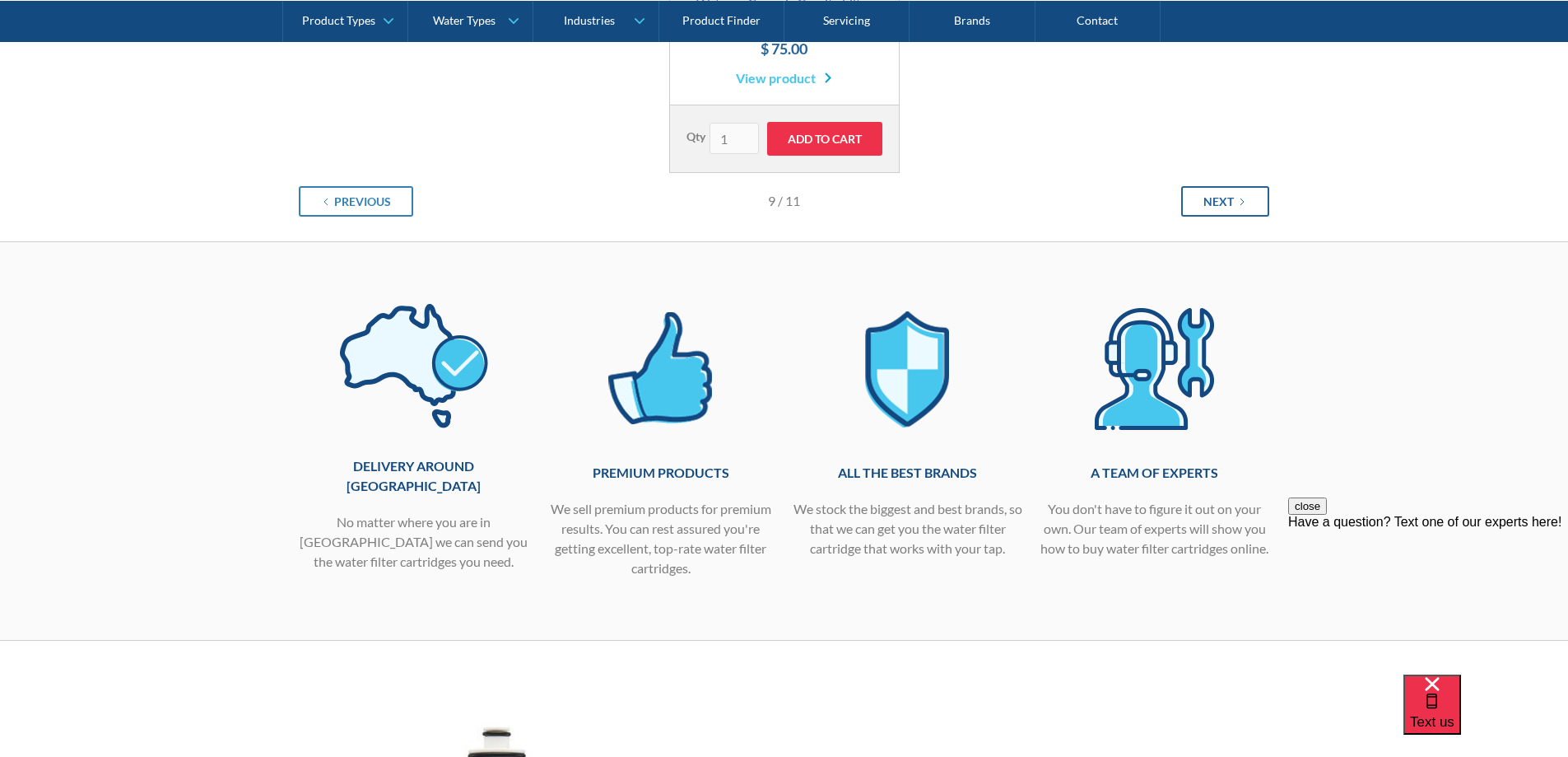
click at [1218, 210] on div "Next" at bounding box center [1218, 202] width 31 height 17
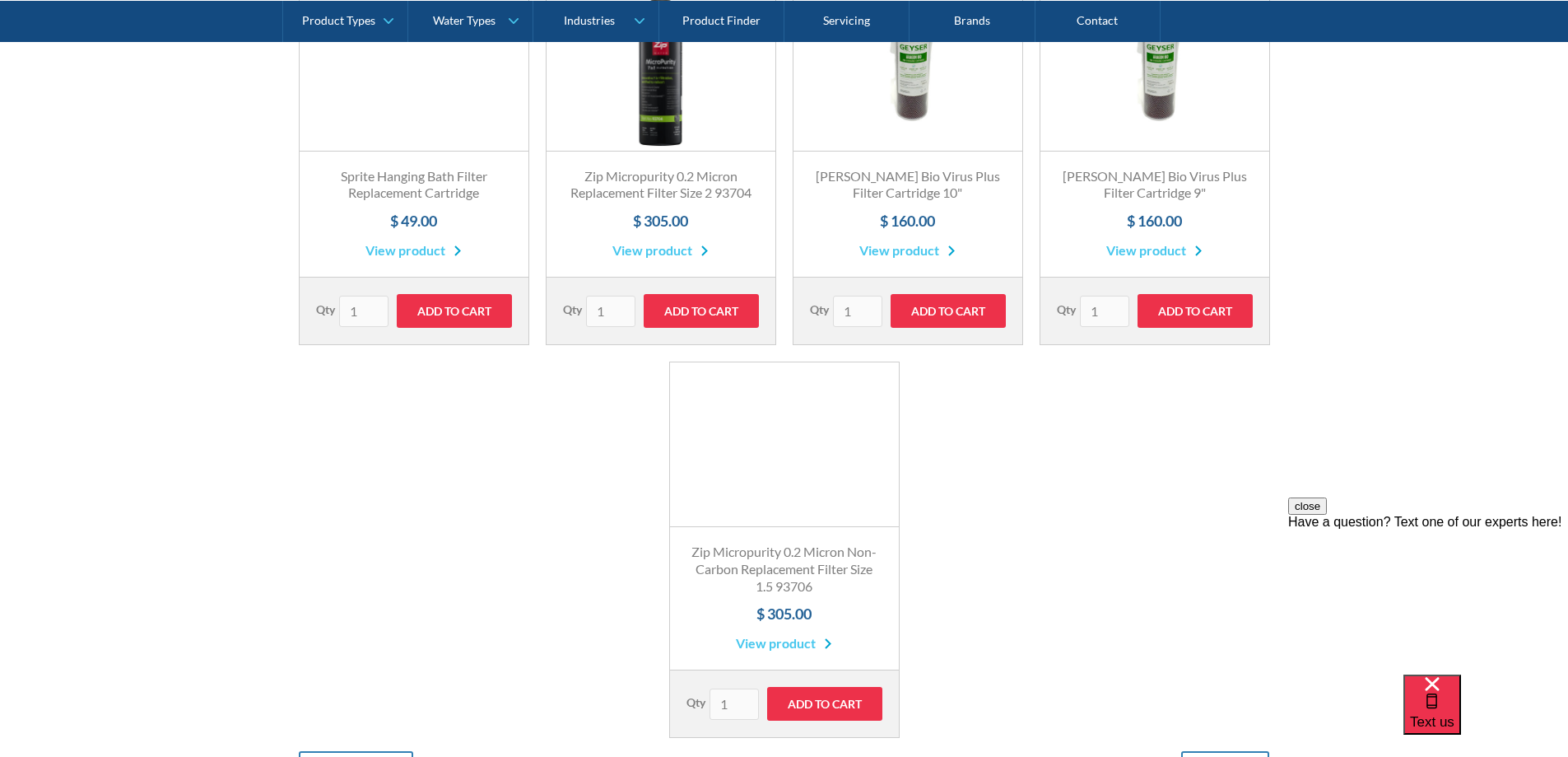
scroll to position [1729, 0]
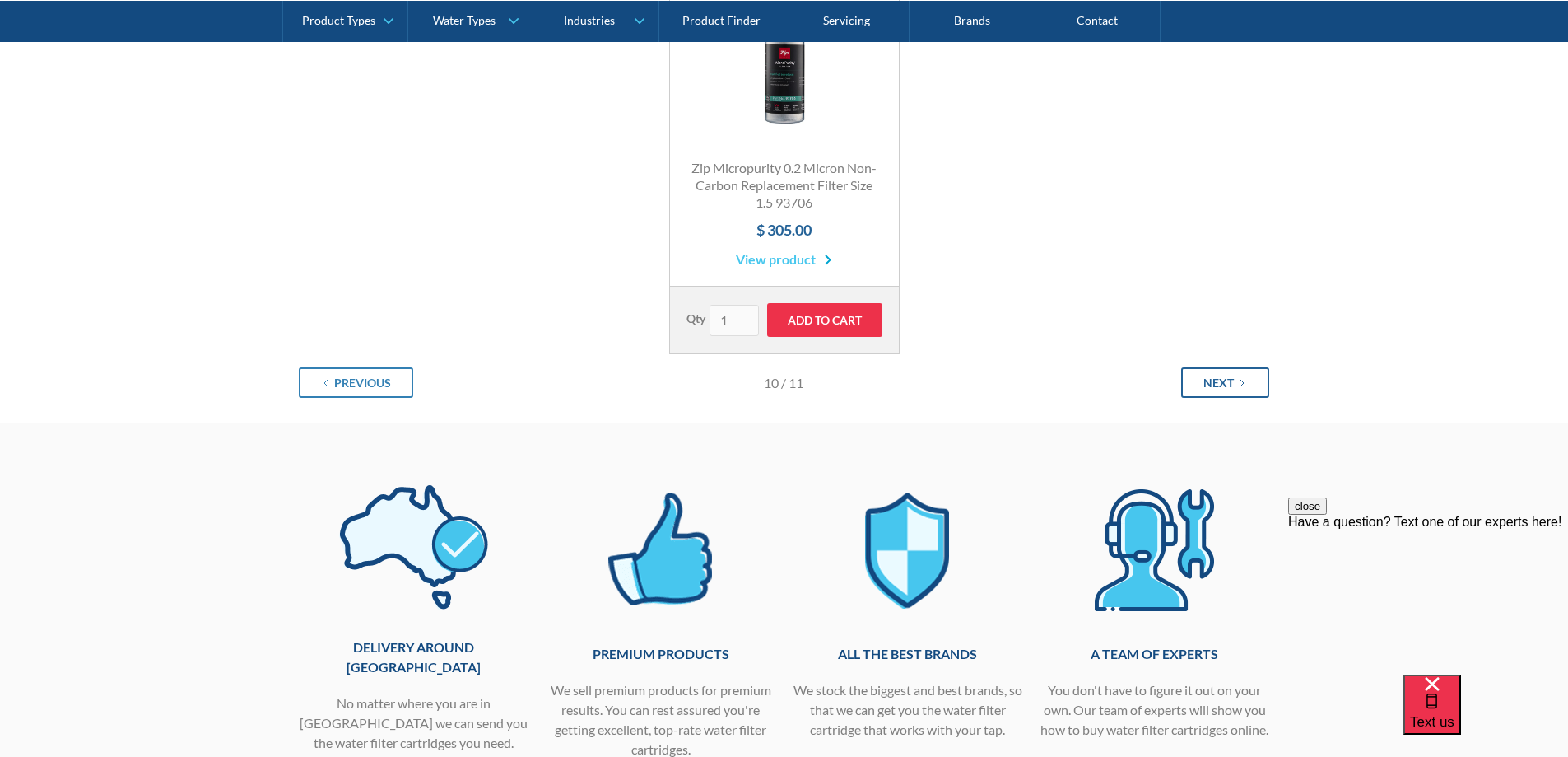
click at [1220, 377] on div "Next" at bounding box center [1218, 382] width 31 height 17
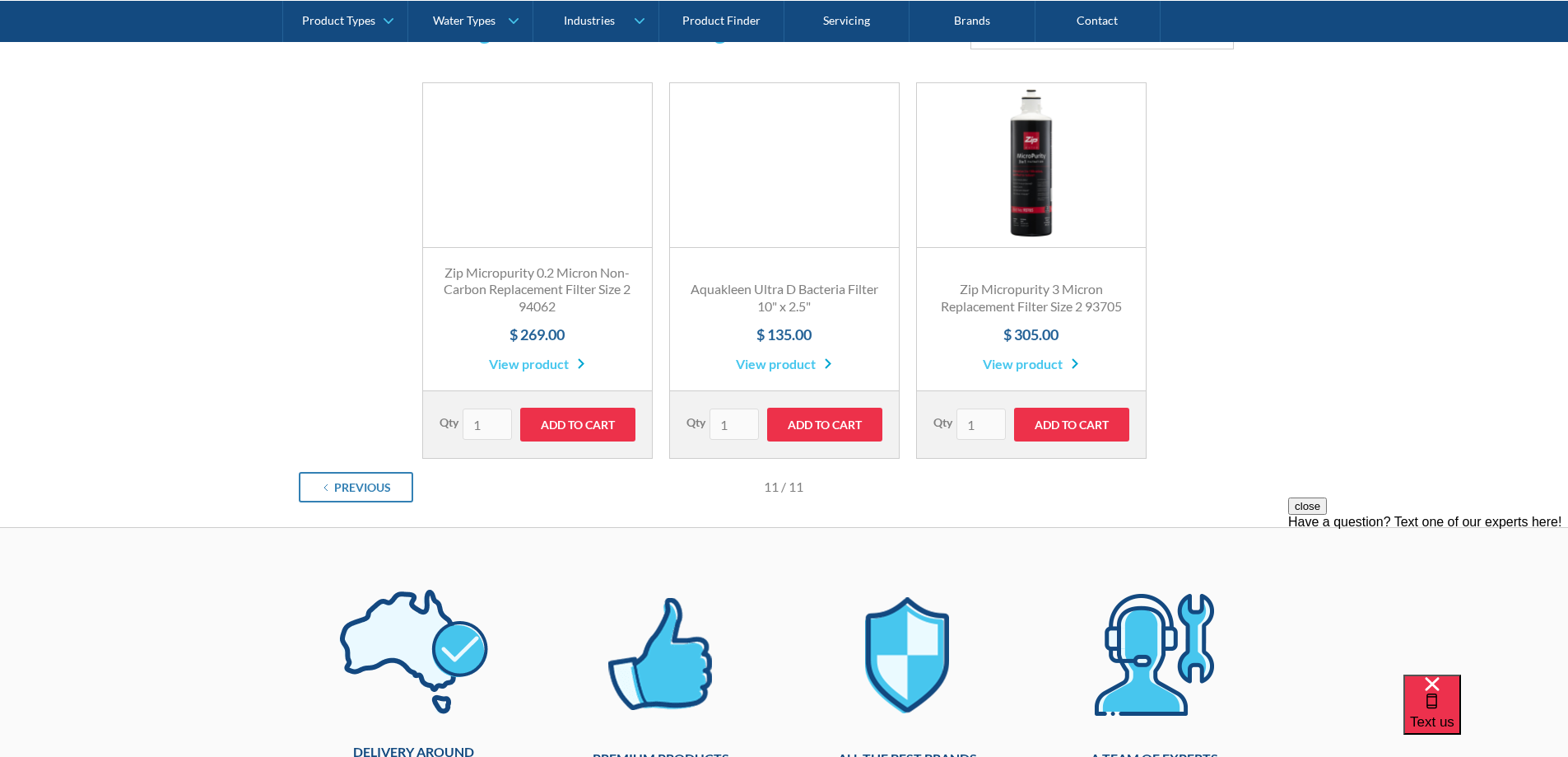
scroll to position [1235, 0]
